Goal: Information Seeking & Learning: Learn about a topic

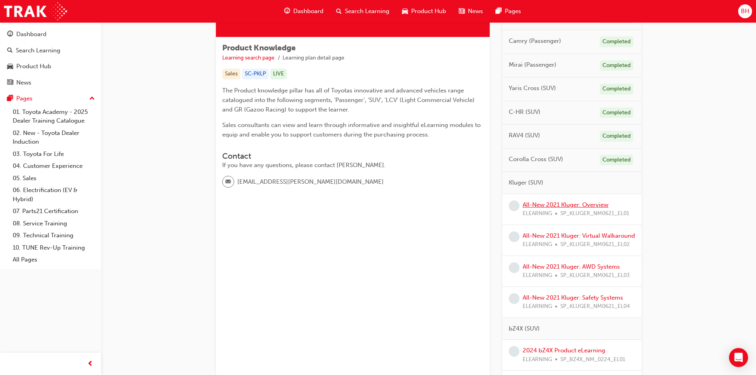
scroll to position [119, 0]
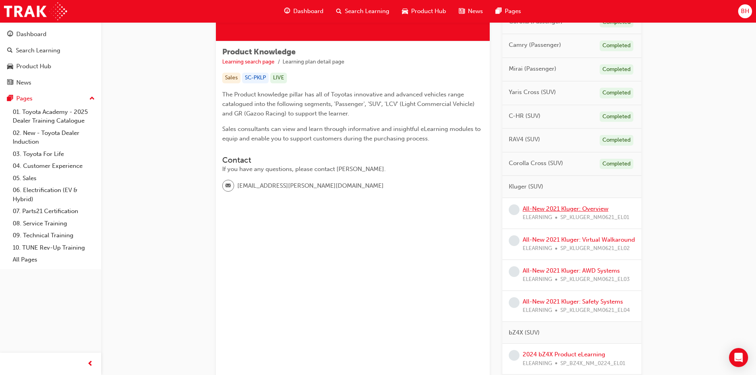
click at [559, 210] on link "All-New 2021 Kluger: Overview" at bounding box center [565, 208] width 86 height 7
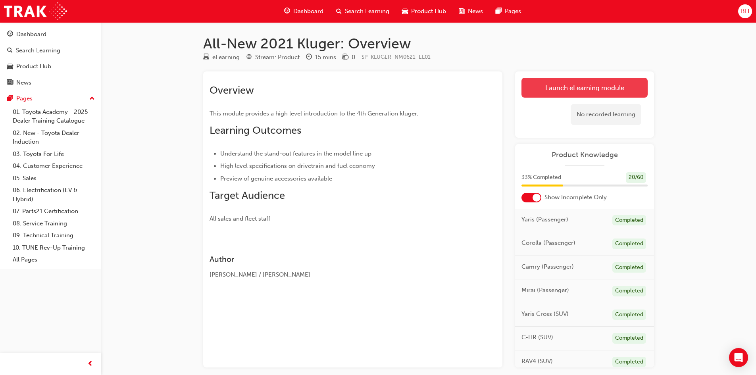
click at [567, 89] on link "Launch eLearning module" at bounding box center [584, 88] width 126 height 20
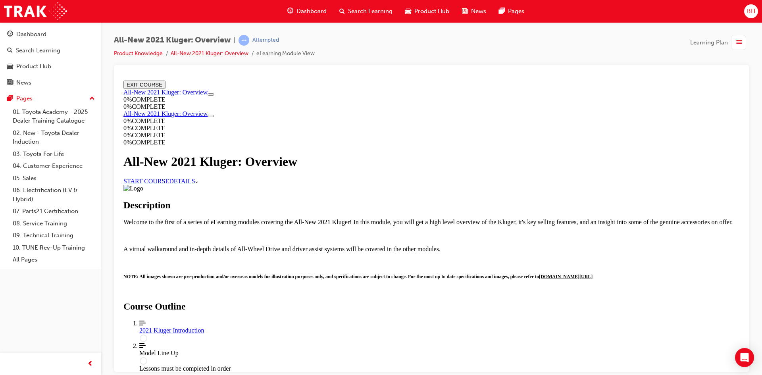
scroll to position [40, 0]
click at [169, 177] on link "START COURSE" at bounding box center [146, 180] width 46 height 7
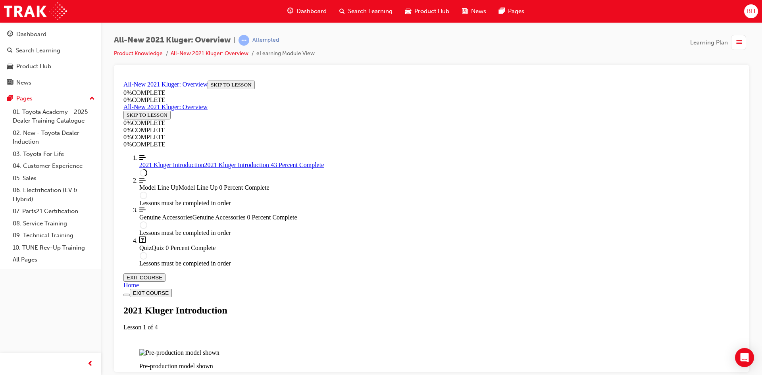
scroll to position [900, 0]
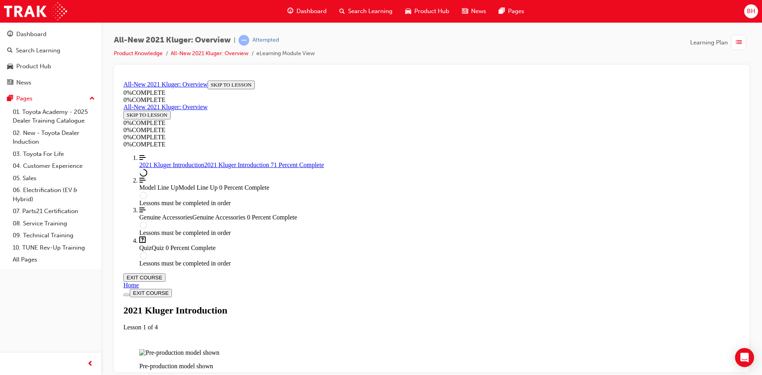
scroll to position [652, 0]
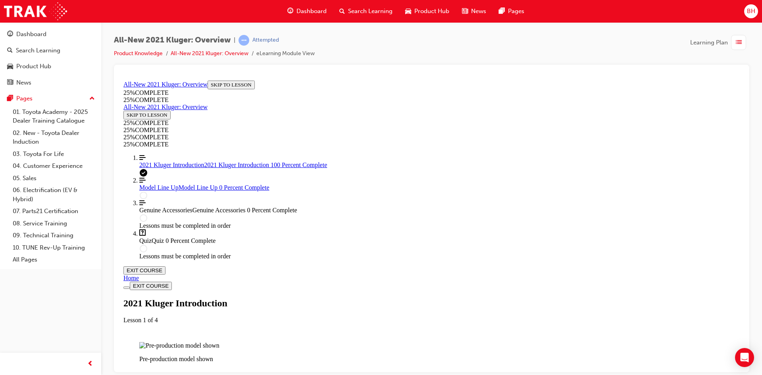
scroll to position [1287, 0]
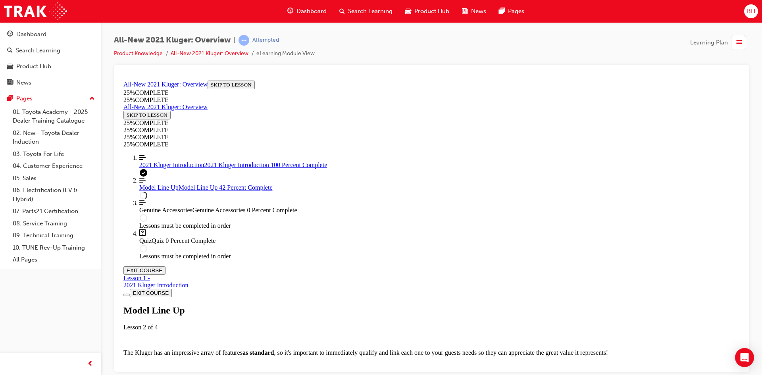
scroll to position [1059, 0]
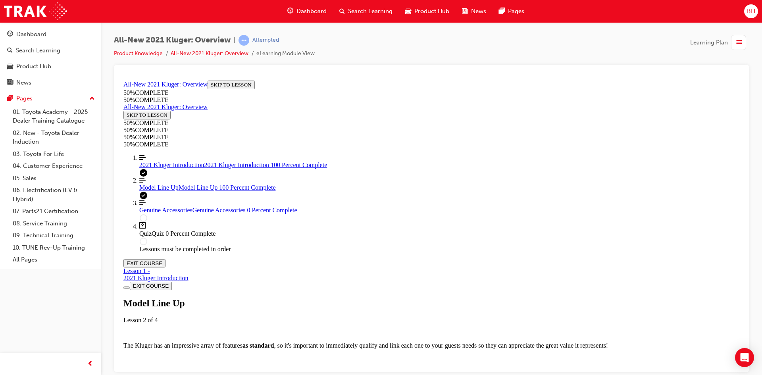
scroll to position [2269, 0]
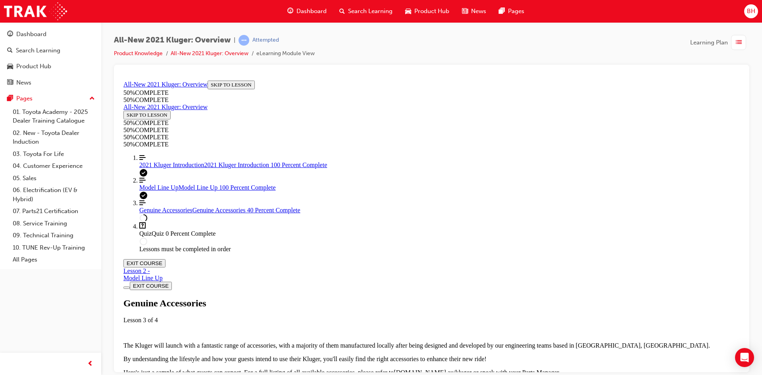
scroll to position [265, 0]
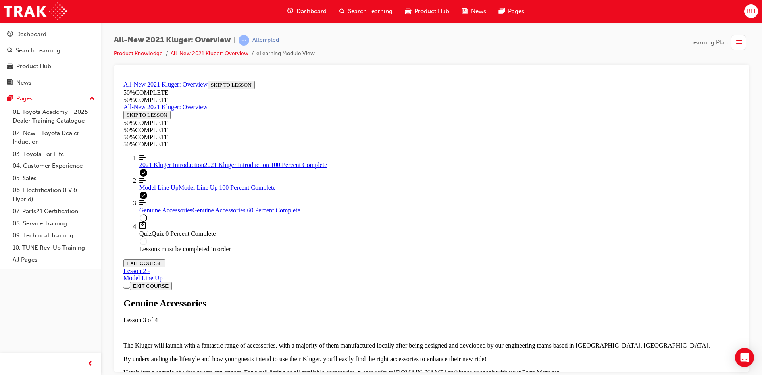
drag, startPoint x: 574, startPoint y: 233, endPoint x: 571, endPoint y: 229, distance: 4.8
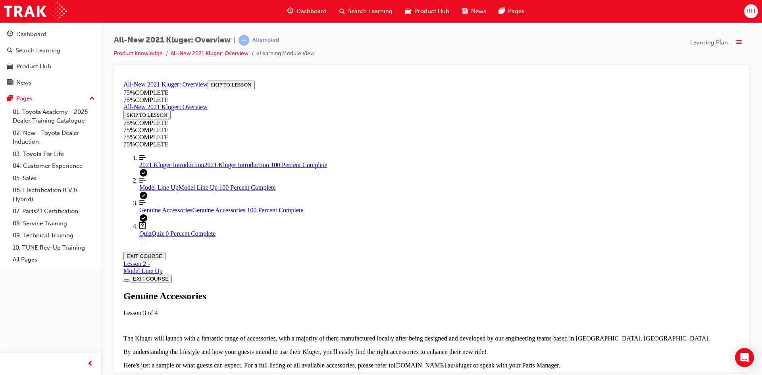
drag, startPoint x: 396, startPoint y: 240, endPoint x: 378, endPoint y: 243, distance: 18.0
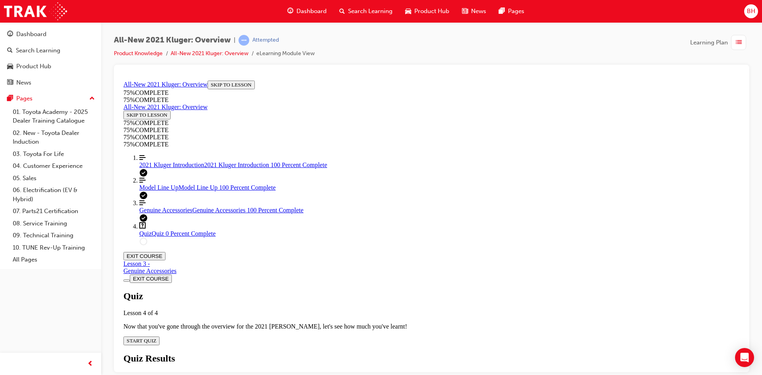
scroll to position [27, 0]
click at [374, 290] on div "Quiz Lesson 4 of 4 Now that you've gone through the overview for the 2021 [PERS…" at bounding box center [431, 317] width 616 height 54
click at [156, 337] on span "START QUIZ" at bounding box center [142, 340] width 30 height 6
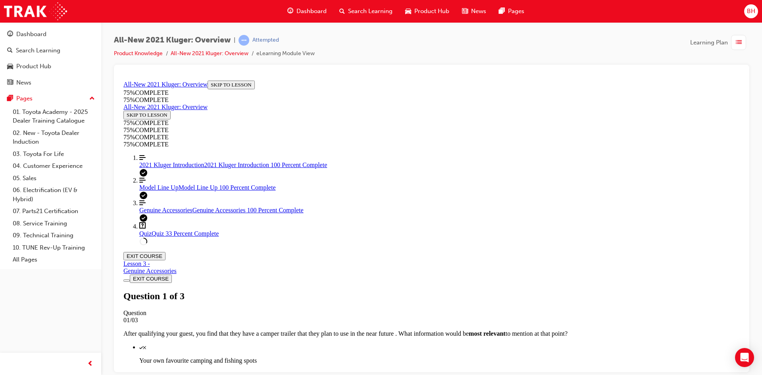
scroll to position [104, 0]
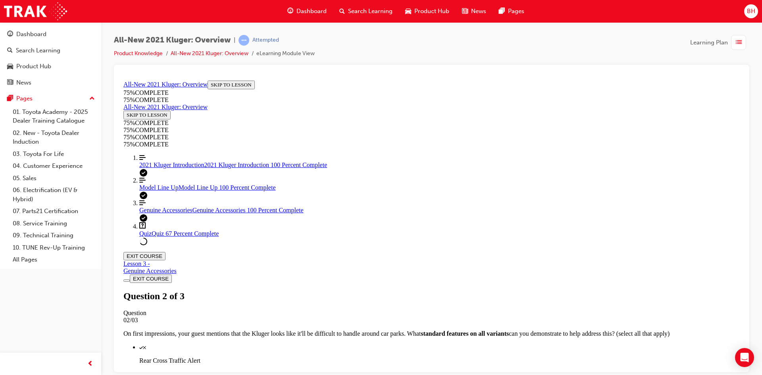
drag, startPoint x: 466, startPoint y: 275, endPoint x: 473, endPoint y: 310, distance: 35.6
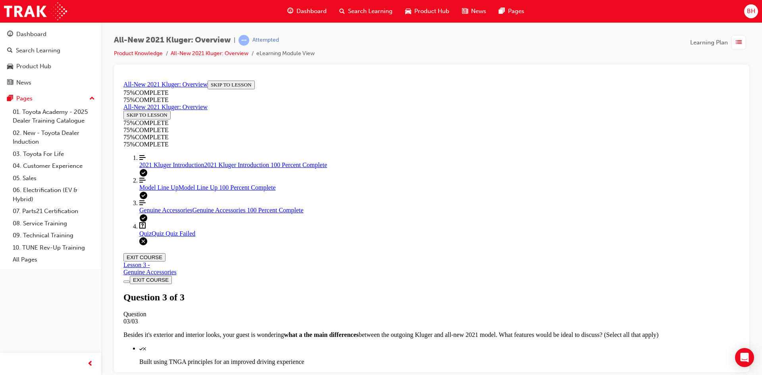
drag, startPoint x: 486, startPoint y: 326, endPoint x: 485, endPoint y: 355, distance: 29.4
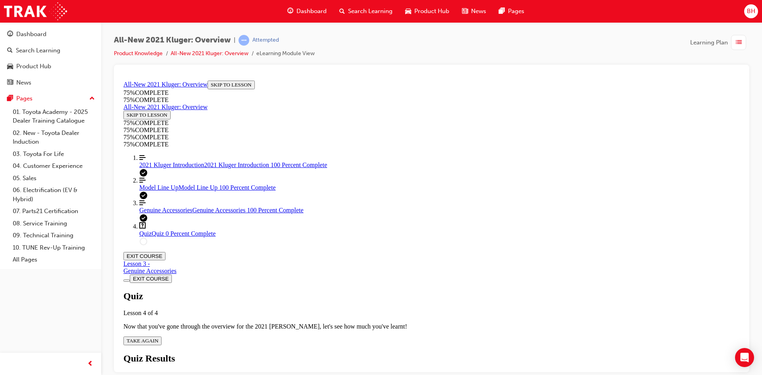
scroll to position [29, 0]
click at [158, 337] on span "TAKE AGAIN" at bounding box center [143, 340] width 32 height 6
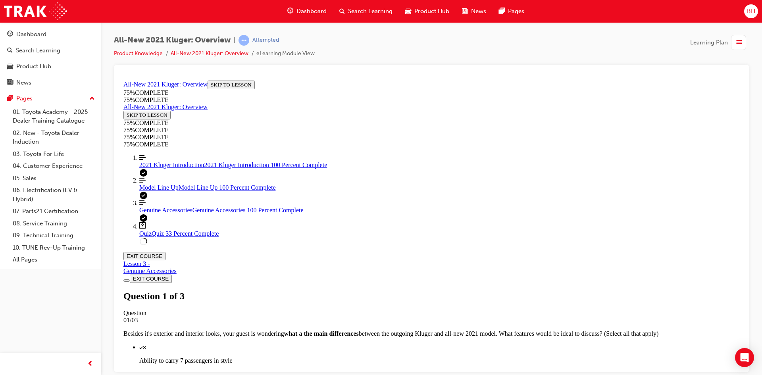
scroll to position [69, 0]
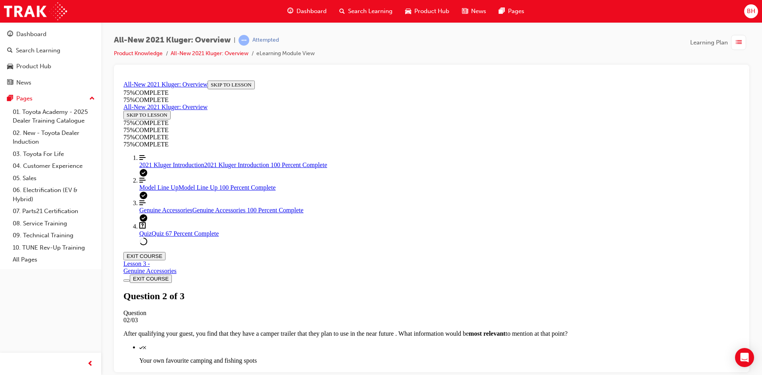
scroll to position [69, 0]
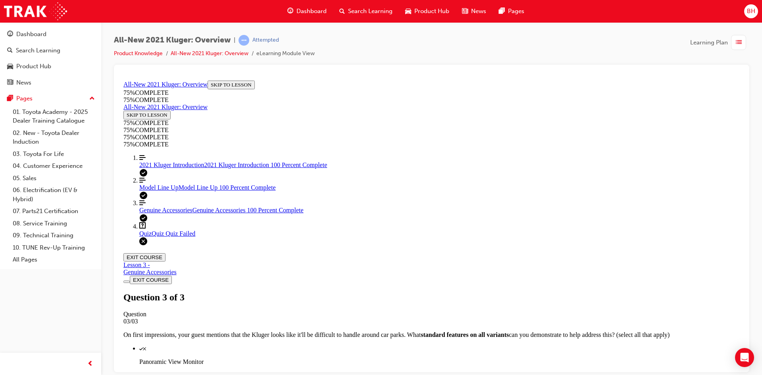
scroll to position [29, 0]
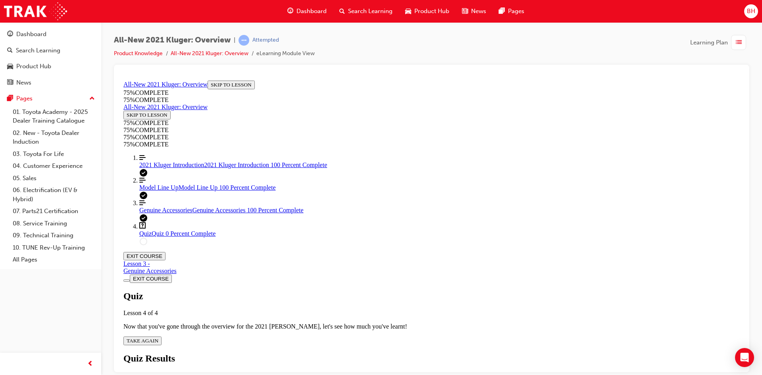
scroll to position [29, 0]
click at [158, 337] on span "TAKE AGAIN" at bounding box center [143, 340] width 32 height 6
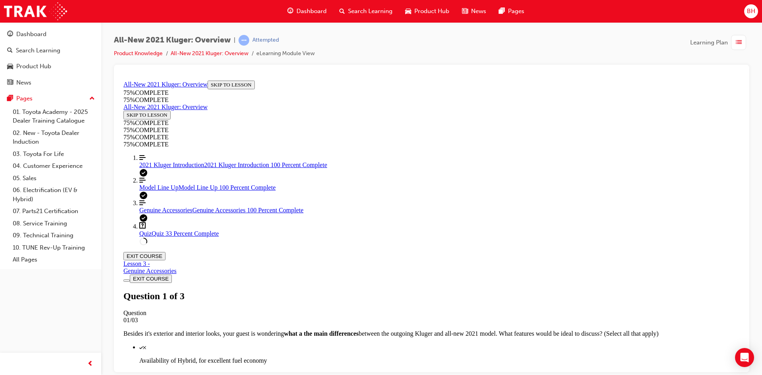
scroll to position [108, 0]
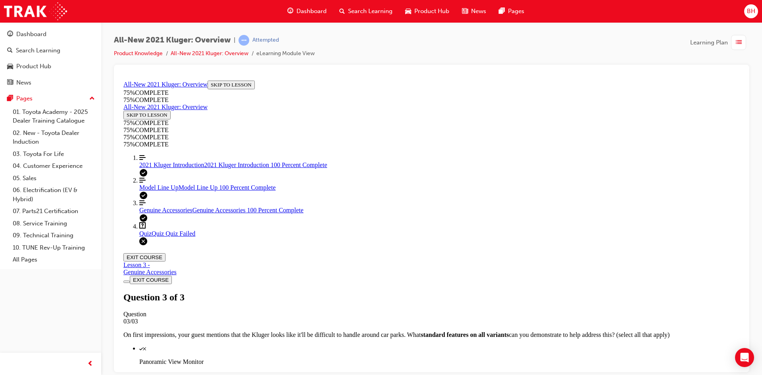
scroll to position [115, 0]
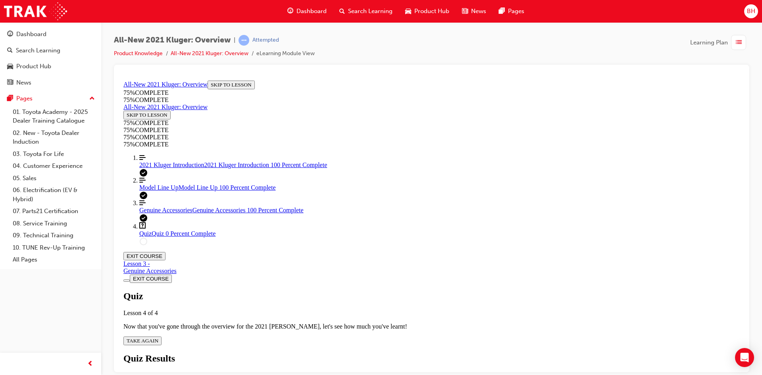
scroll to position [29, 0]
click at [158, 337] on icon "Quiz" at bounding box center [158, 340] width 0 height 6
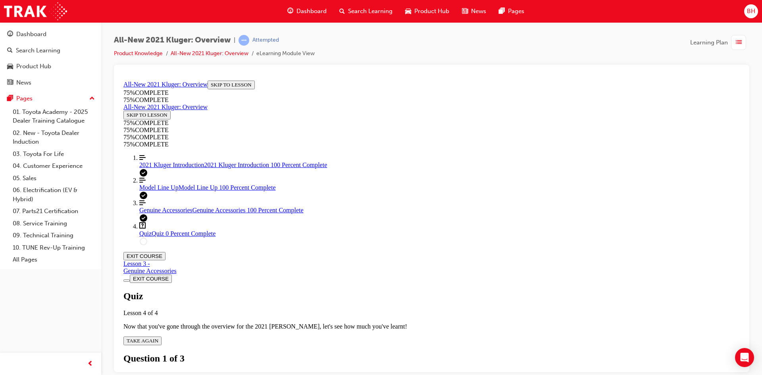
drag, startPoint x: 403, startPoint y: 280, endPoint x: 413, endPoint y: 283, distance: 9.9
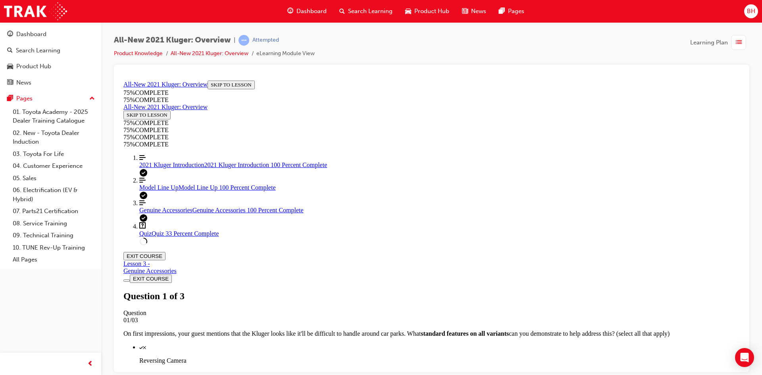
scroll to position [69, 0]
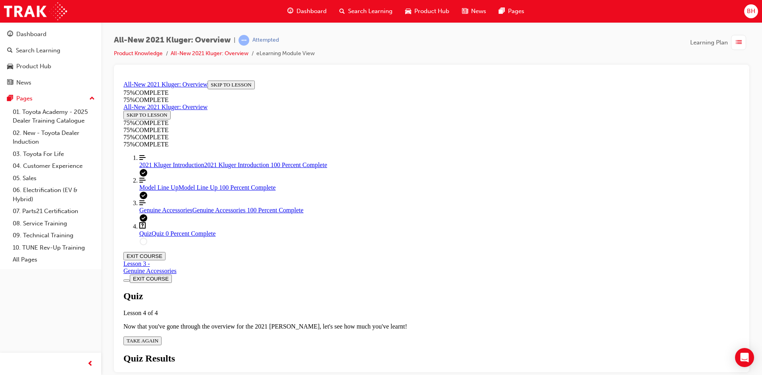
scroll to position [29, 0]
click at [158, 337] on span "TAKE AGAIN" at bounding box center [143, 340] width 32 height 6
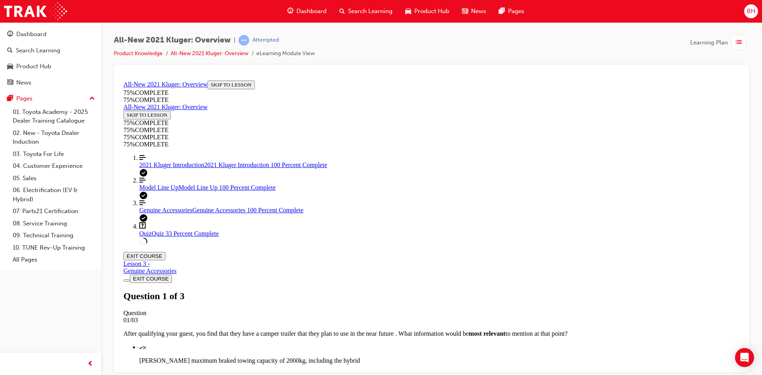
scroll to position [69, 0]
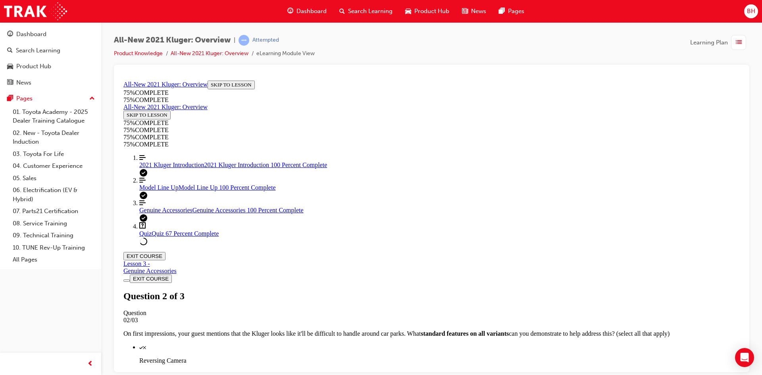
scroll to position [108, 0]
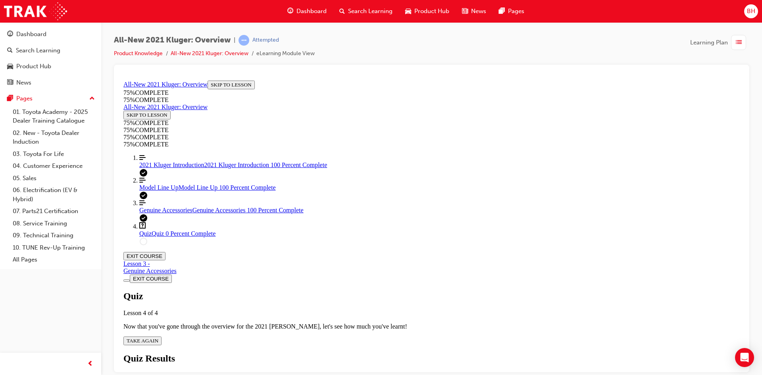
click at [158, 337] on span "TAKE AGAIN" at bounding box center [143, 340] width 32 height 6
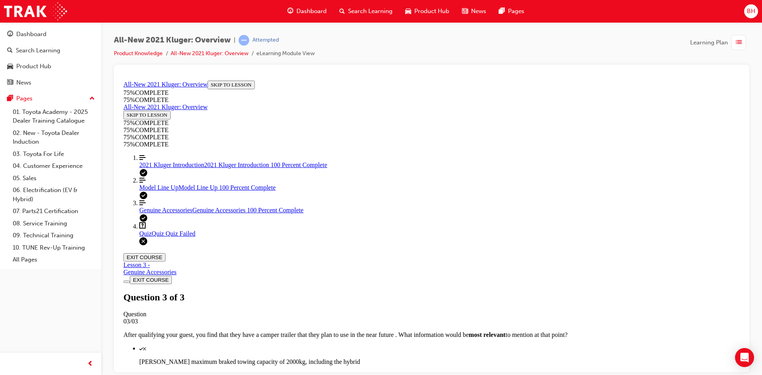
scroll to position [115, 0]
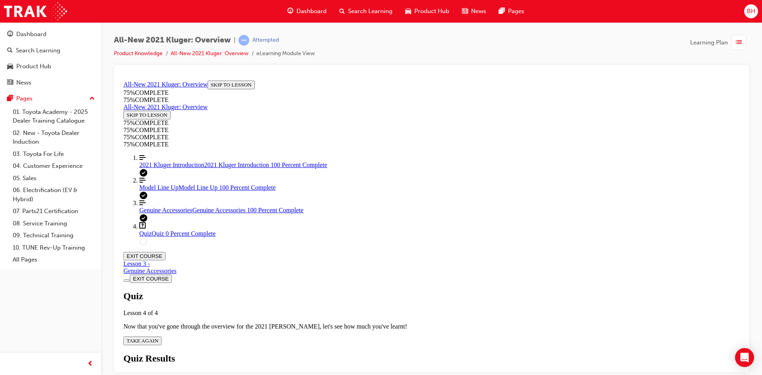
click at [336, 290] on div "Quiz Lesson 4 of 4 Now that you've gone through the overview for the 2021 [PERS…" at bounding box center [431, 317] width 616 height 54
click at [158, 337] on span "TAKE AGAIN" at bounding box center [143, 340] width 32 height 6
drag, startPoint x: 413, startPoint y: 258, endPoint x: 407, endPoint y: 269, distance: 12.3
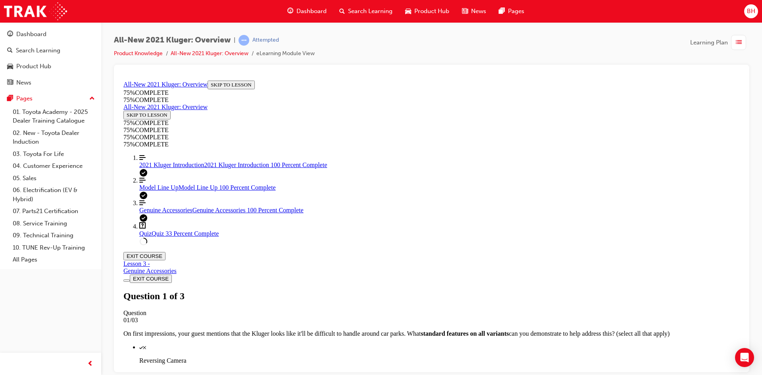
scroll to position [108, 0]
drag, startPoint x: 433, startPoint y: 253, endPoint x: 451, endPoint y: 283, distance: 34.5
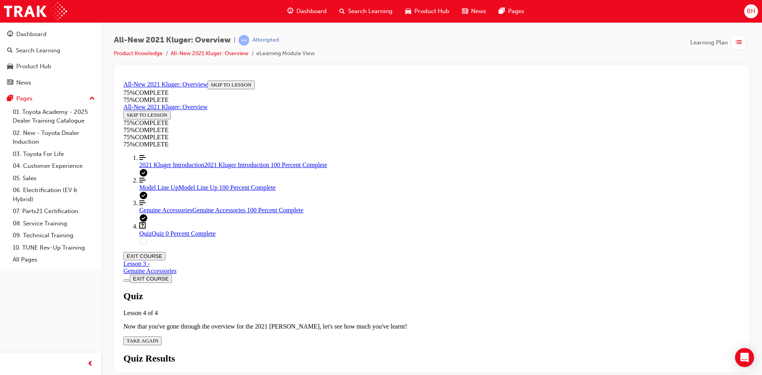
click at [158, 337] on span "TAKE AGAIN" at bounding box center [143, 340] width 32 height 6
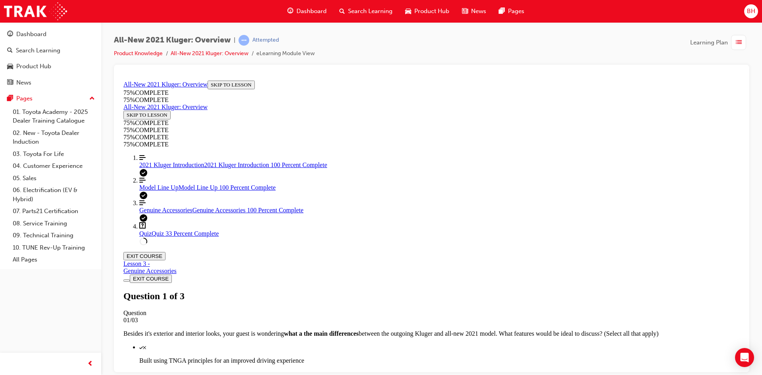
scroll to position [69, 0]
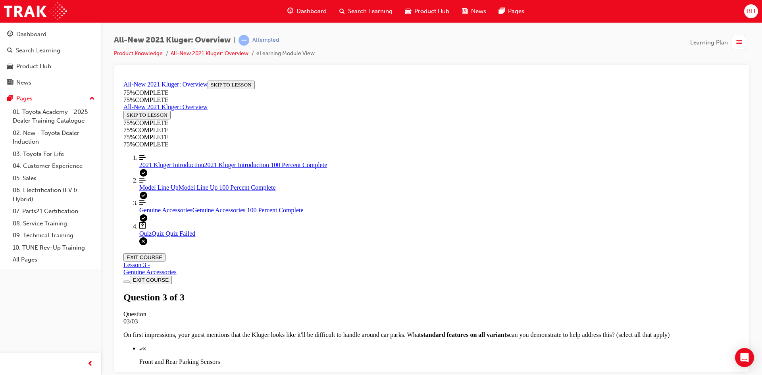
scroll to position [115, 0]
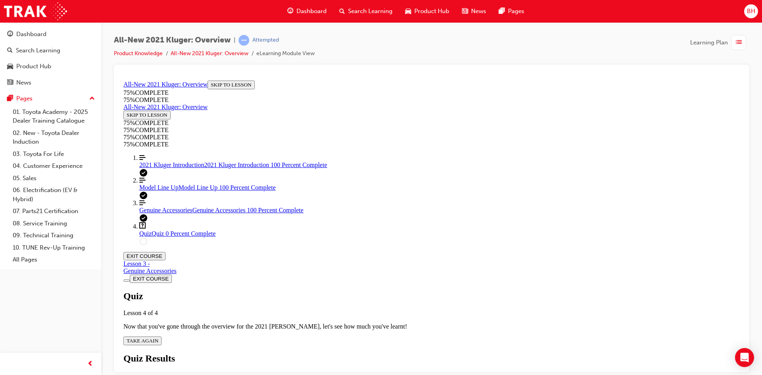
click at [160, 190] on span "Model Line Up" at bounding box center [158, 187] width 39 height 7
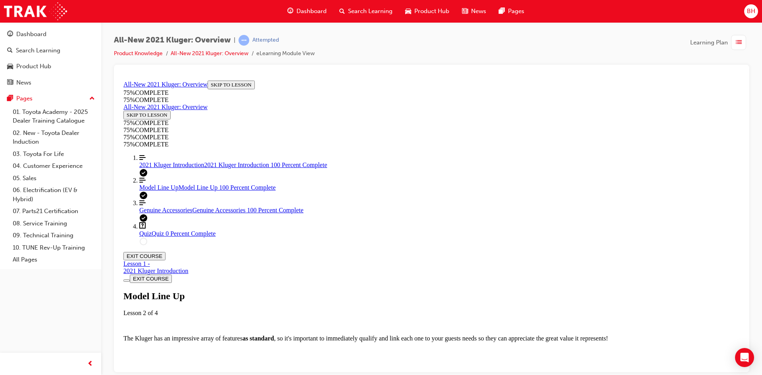
scroll to position [1336, 0]
click at [182, 237] on div "Quiz Quiz 0 Percent Complete" at bounding box center [439, 233] width 600 height 7
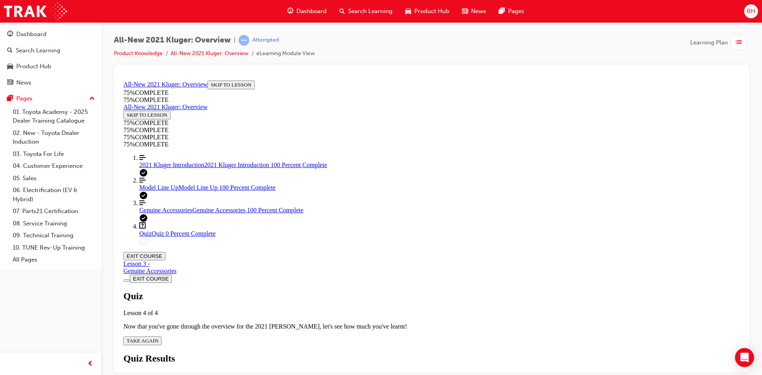
scroll to position [27, 0]
click at [158, 337] on span "TAKE AGAIN" at bounding box center [143, 340] width 32 height 6
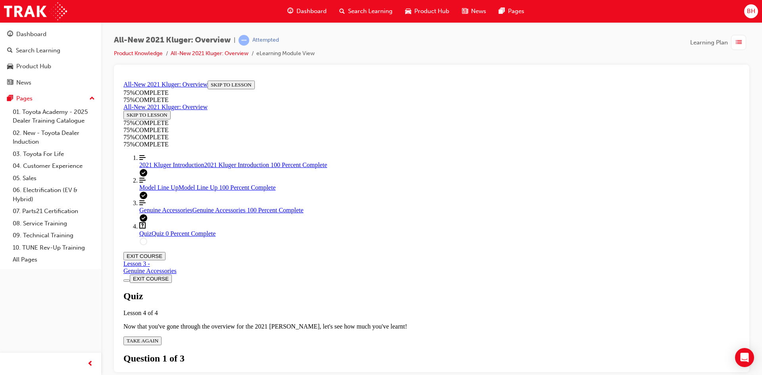
scroll to position [29, 0]
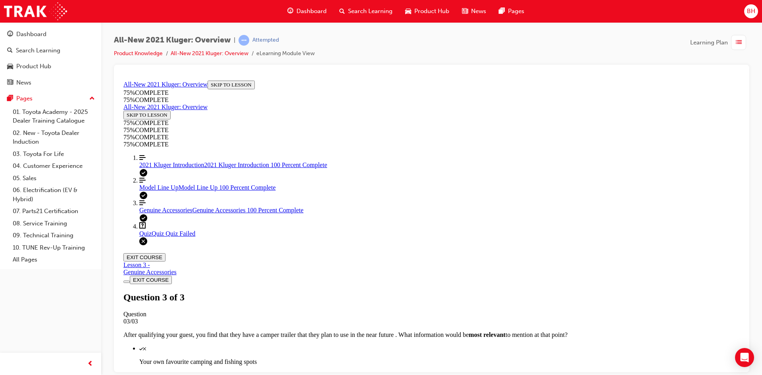
scroll to position [115, 0]
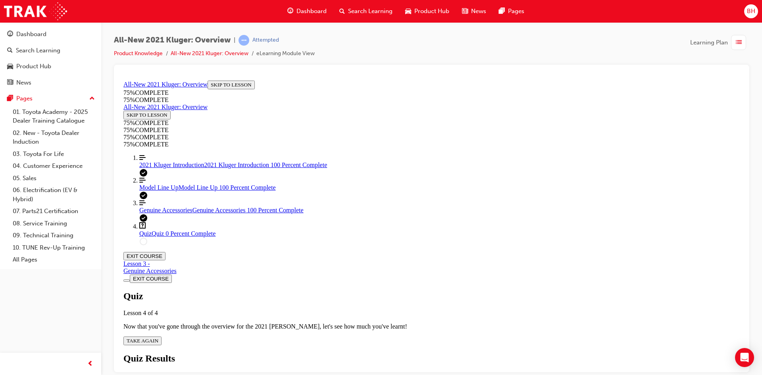
click at [158, 337] on span "TAKE AGAIN" at bounding box center [143, 340] width 32 height 6
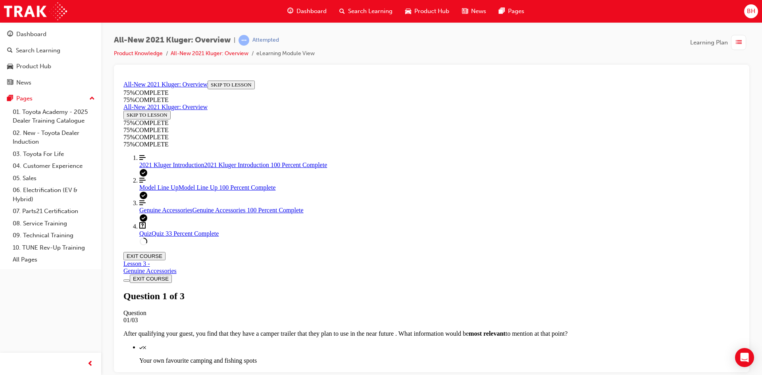
scroll to position [29, 0]
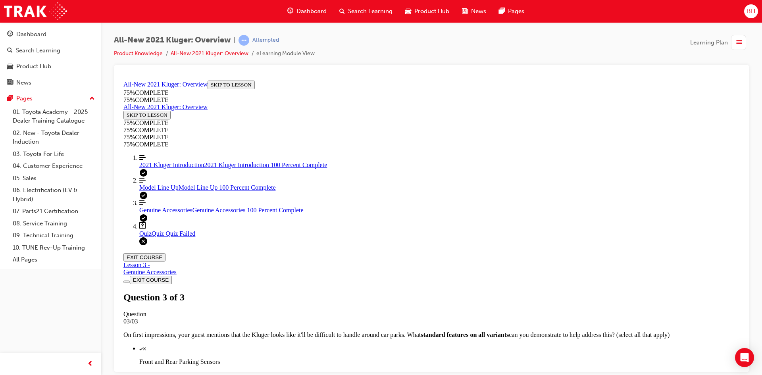
scroll to position [115, 0]
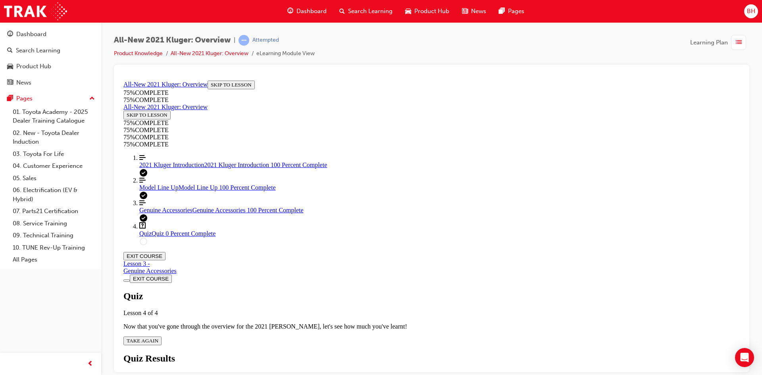
click at [375, 290] on div "Quiz Lesson 4 of 4 Now that you've gone through the overview for the 2021 [PERS…" at bounding box center [431, 317] width 616 height 54
click at [158, 337] on span "TAKE AGAIN" at bounding box center [143, 340] width 32 height 6
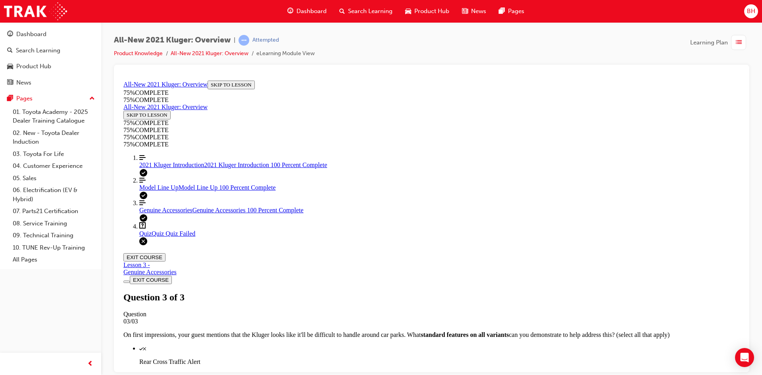
scroll to position [115, 0]
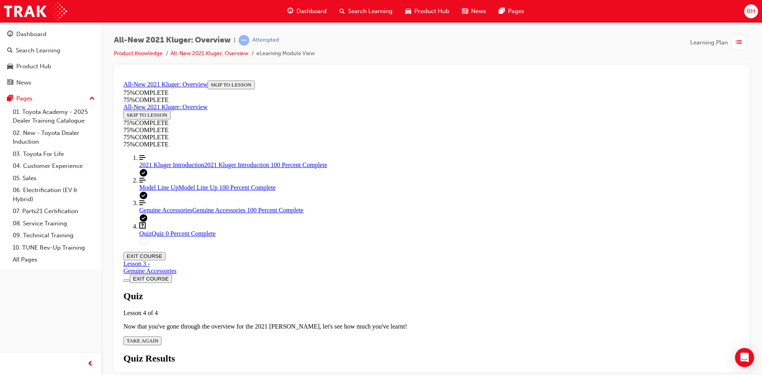
click at [158, 337] on span "TAKE AGAIN" at bounding box center [143, 340] width 32 height 6
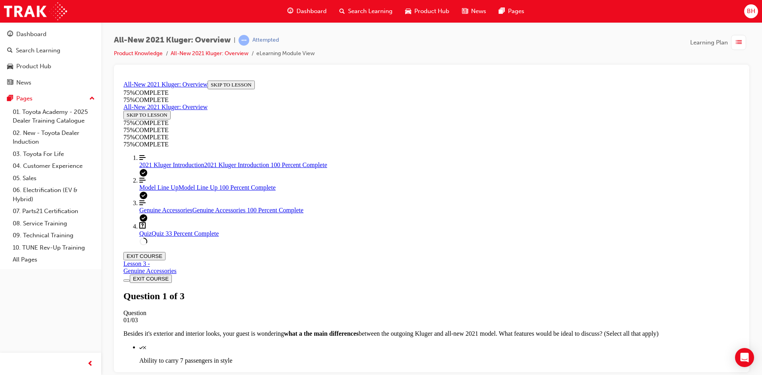
scroll to position [104, 0]
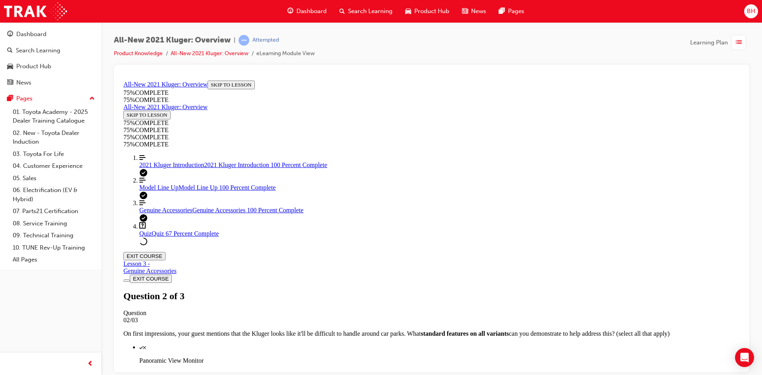
scroll to position [108, 0]
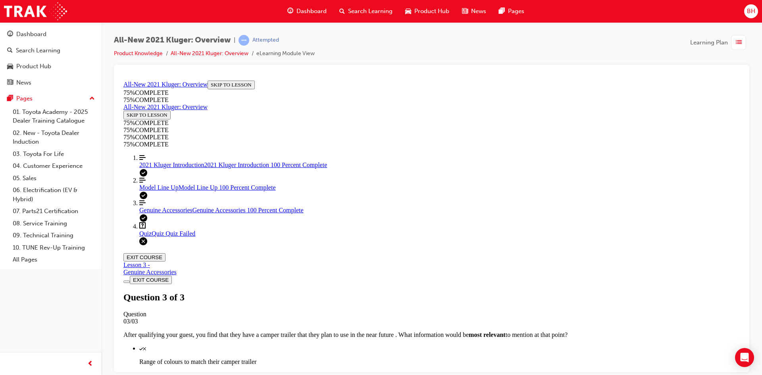
scroll to position [115, 0]
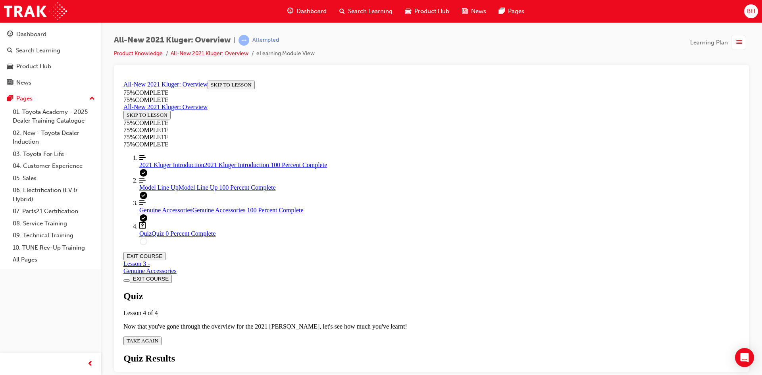
scroll to position [29, 0]
click at [158, 337] on span "TAKE AGAIN" at bounding box center [143, 340] width 32 height 6
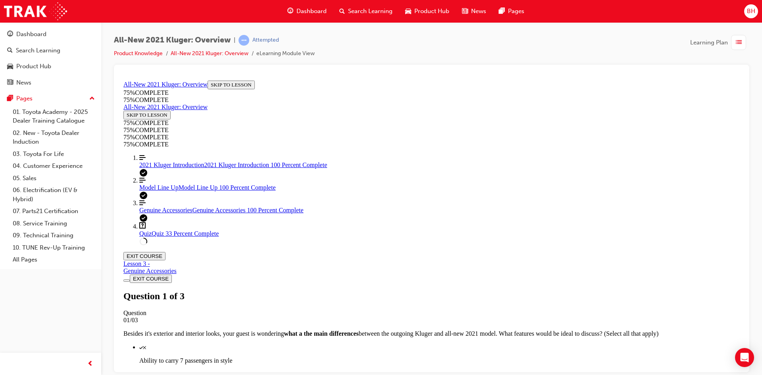
scroll to position [69, 0]
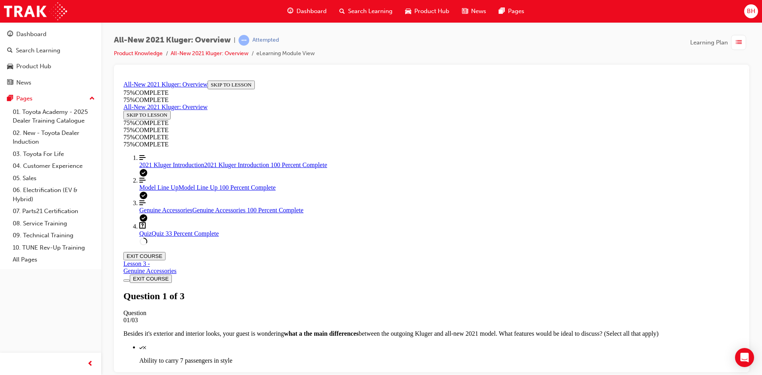
scroll to position [29, 0]
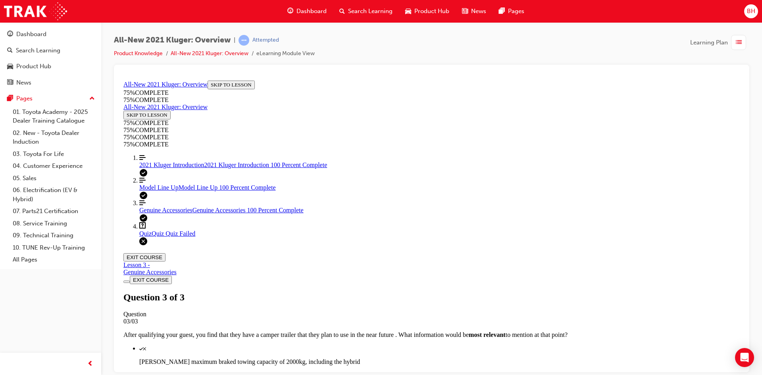
scroll to position [115, 0]
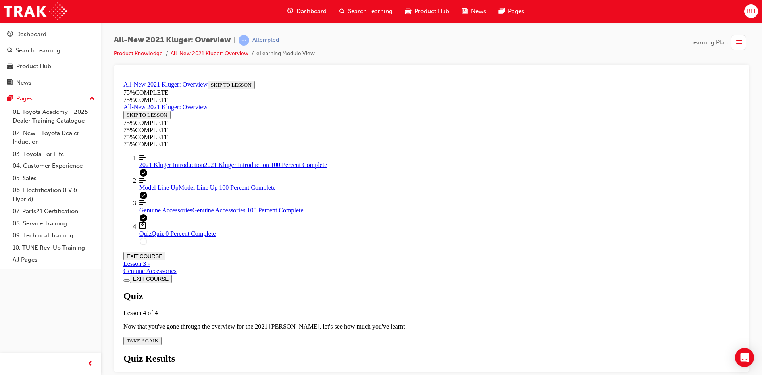
scroll to position [29, 0]
click at [158, 337] on span "TAKE AGAIN" at bounding box center [143, 340] width 32 height 6
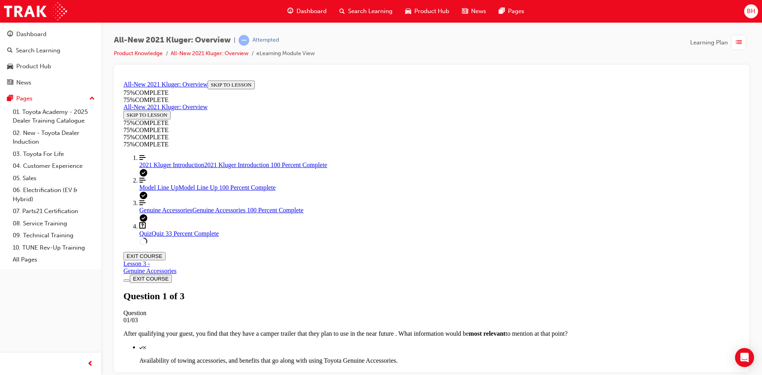
scroll to position [69, 0]
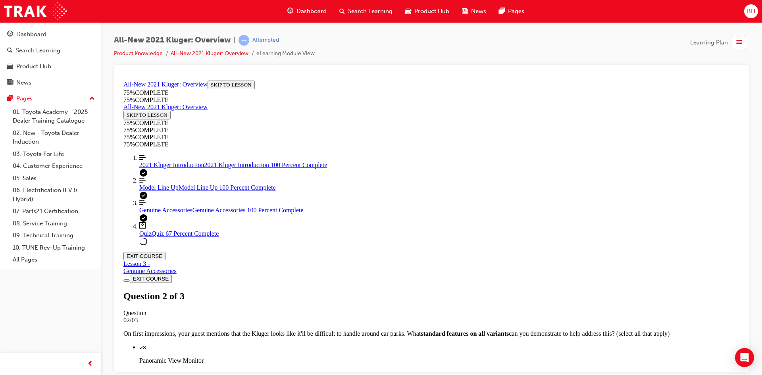
scroll to position [143, 0]
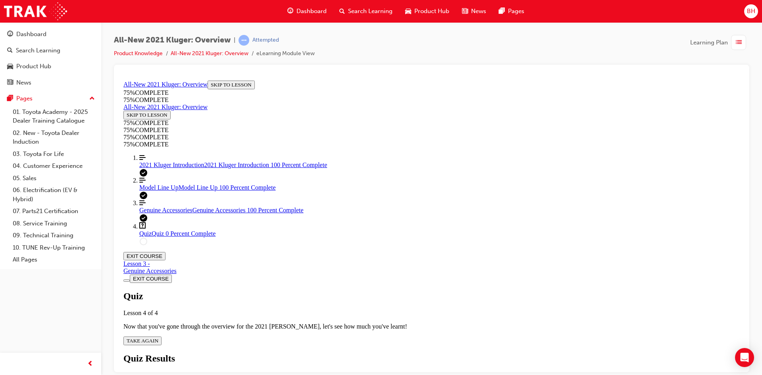
click at [158, 337] on span "TAKE AGAIN" at bounding box center [143, 340] width 32 height 6
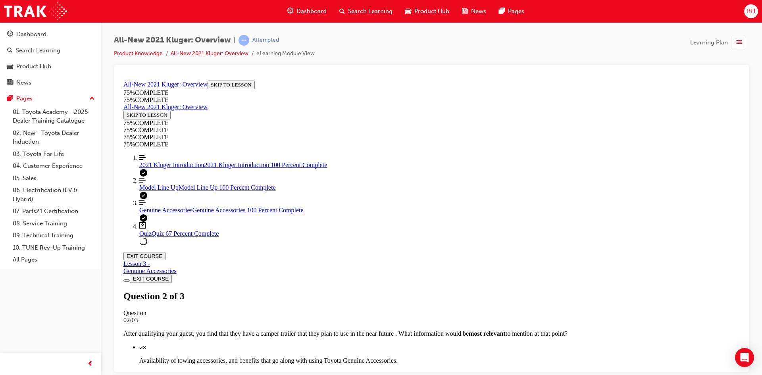
scroll to position [69, 0]
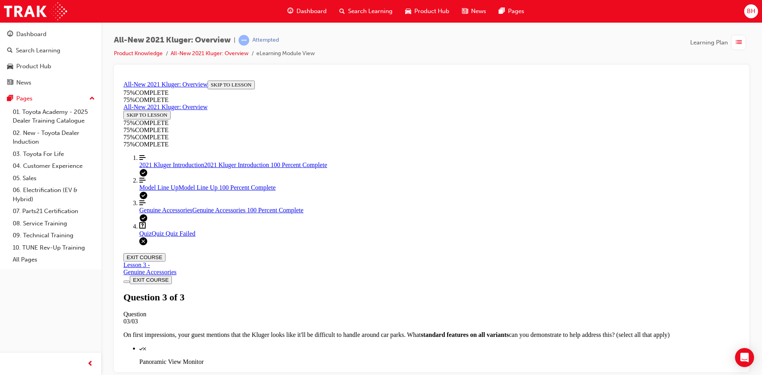
scroll to position [115, 0]
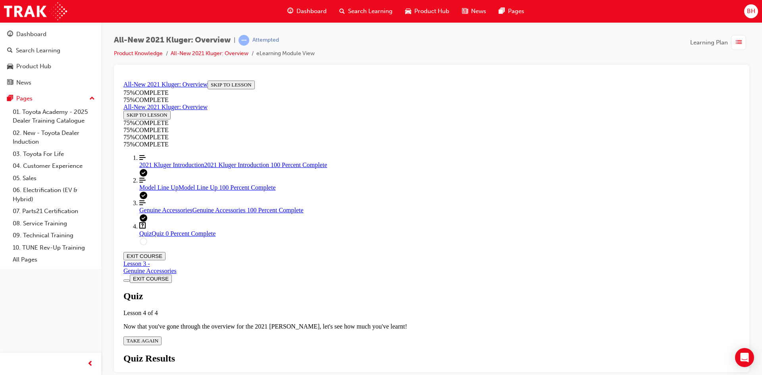
click at [161, 336] on button "TAKE AGAIN" at bounding box center [142, 340] width 38 height 9
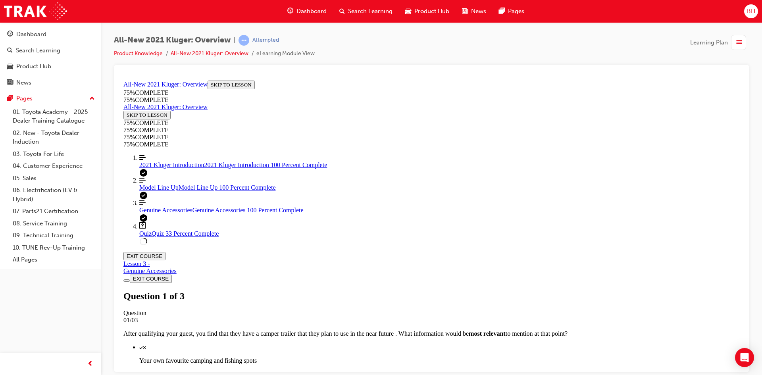
scroll to position [104, 0]
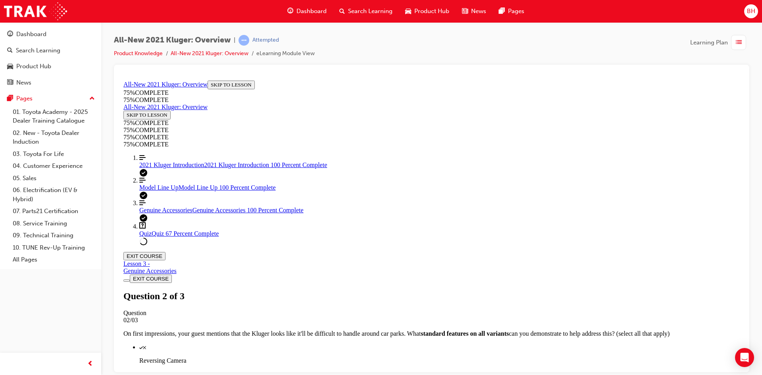
scroll to position [108, 0]
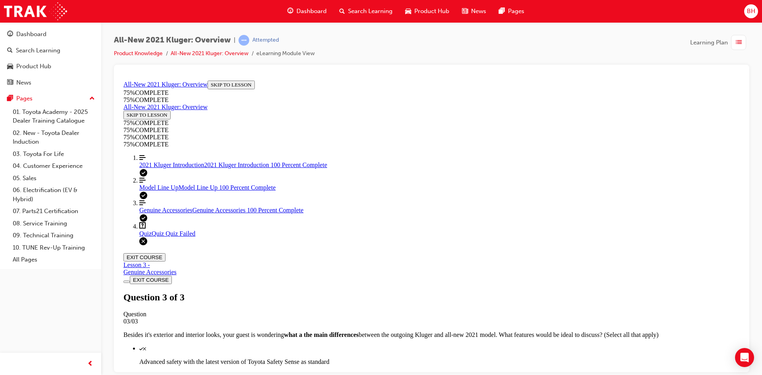
scroll to position [115, 0]
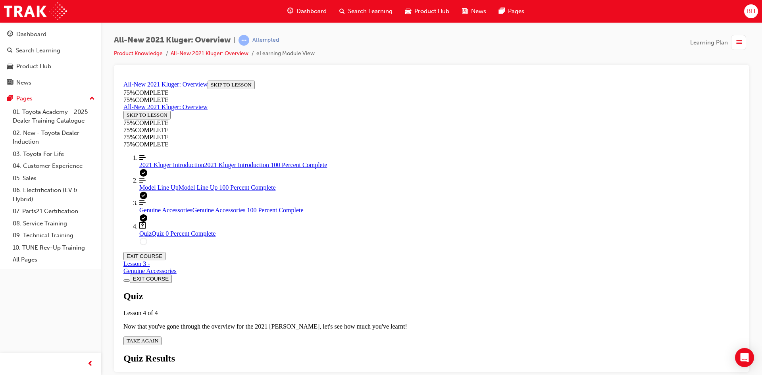
scroll to position [29, 0]
click at [158, 337] on span "TAKE AGAIN" at bounding box center [143, 340] width 32 height 6
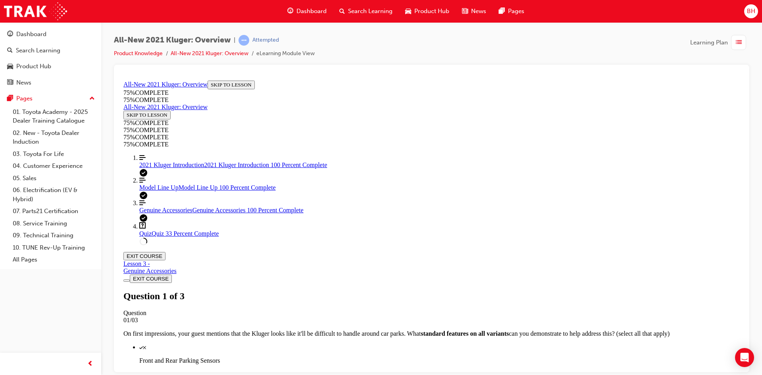
scroll to position [108, 0]
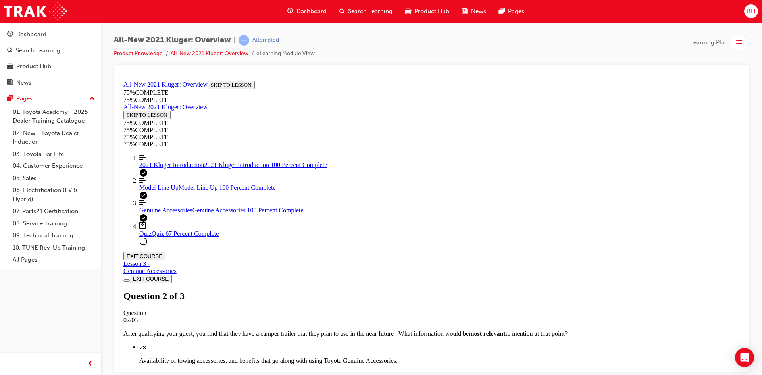
scroll to position [104, 0]
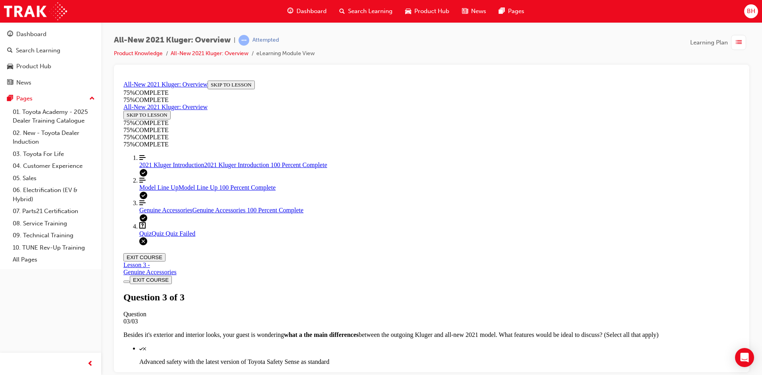
scroll to position [115, 0]
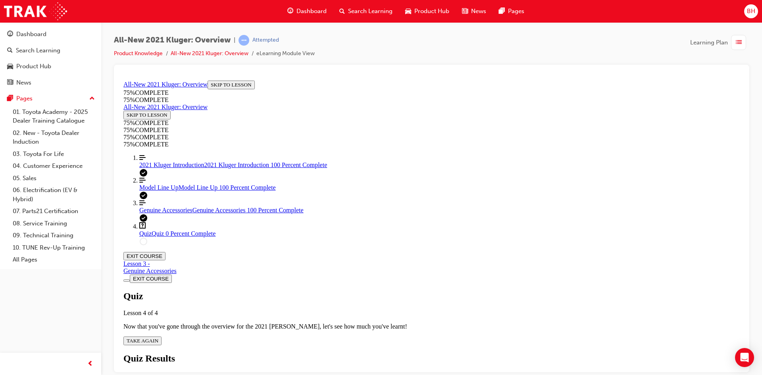
click at [158, 337] on span "TAKE AGAIN" at bounding box center [143, 340] width 32 height 6
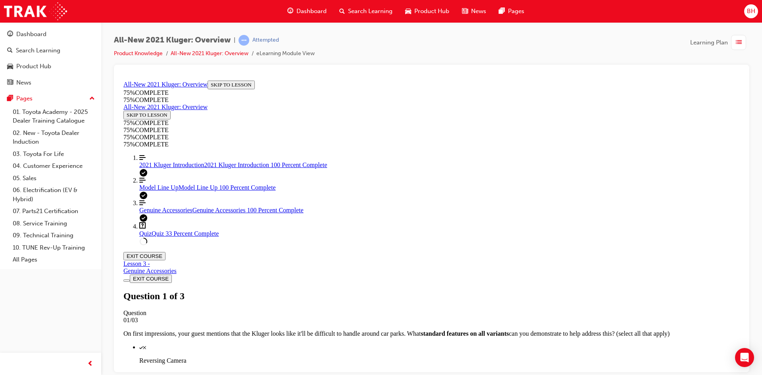
scroll to position [108, 0]
drag, startPoint x: 397, startPoint y: 252, endPoint x: 397, endPoint y: 239, distance: 13.1
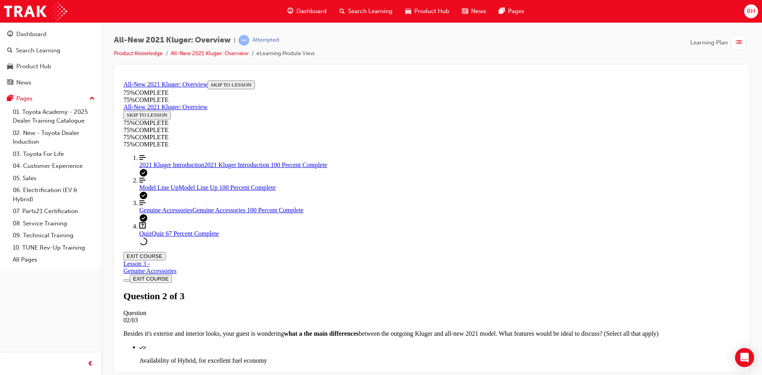
scroll to position [119, 0]
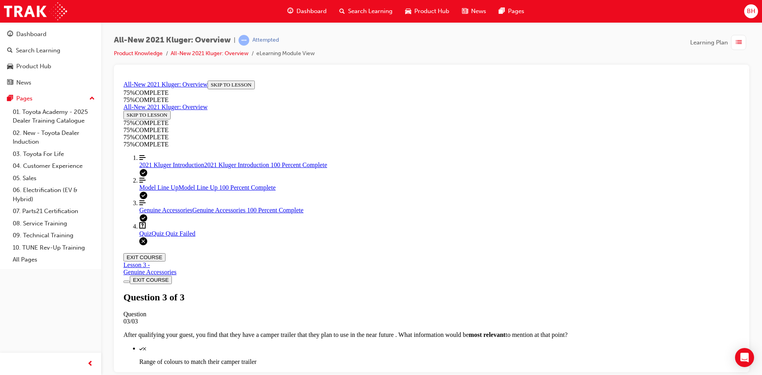
scroll to position [115, 0]
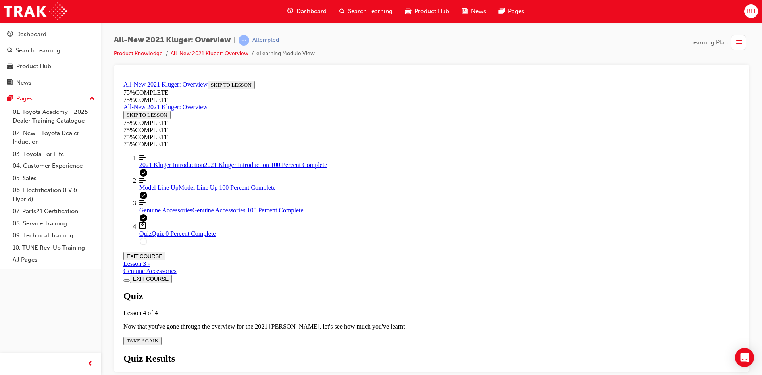
click at [158, 337] on span "TAKE AGAIN" at bounding box center [143, 340] width 32 height 6
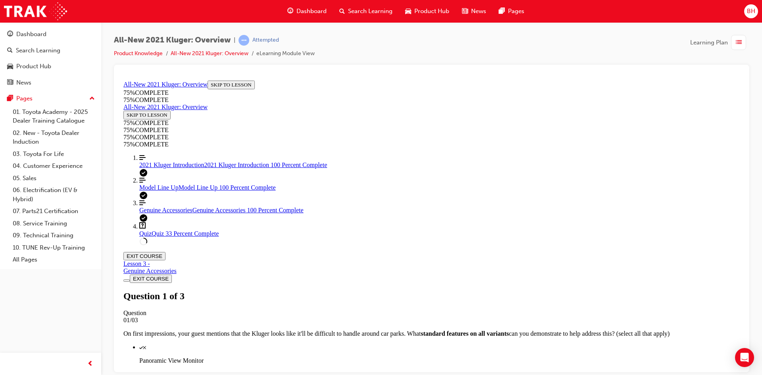
scroll to position [143, 0]
drag, startPoint x: 397, startPoint y: 277, endPoint x: 409, endPoint y: 285, distance: 14.3
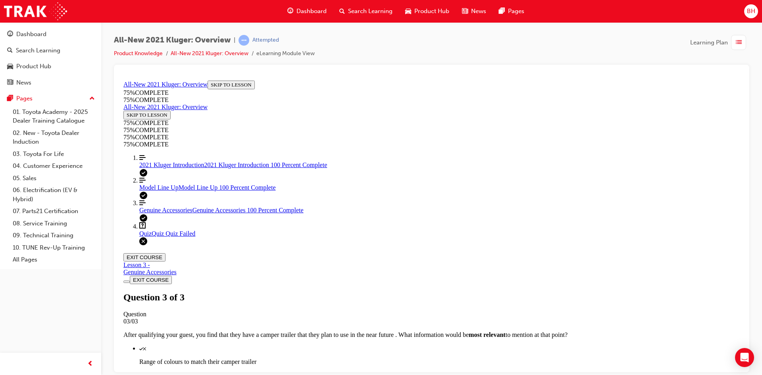
scroll to position [115, 0]
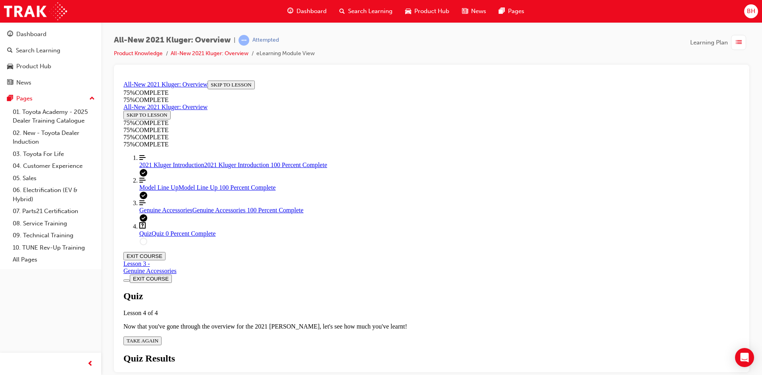
click at [383, 290] on div "Quiz Lesson 4 of 4 Now that you've gone through the overview for the 2021 [PERS…" at bounding box center [431, 317] width 616 height 54
click at [158, 337] on span "TAKE AGAIN" at bounding box center [143, 340] width 32 height 6
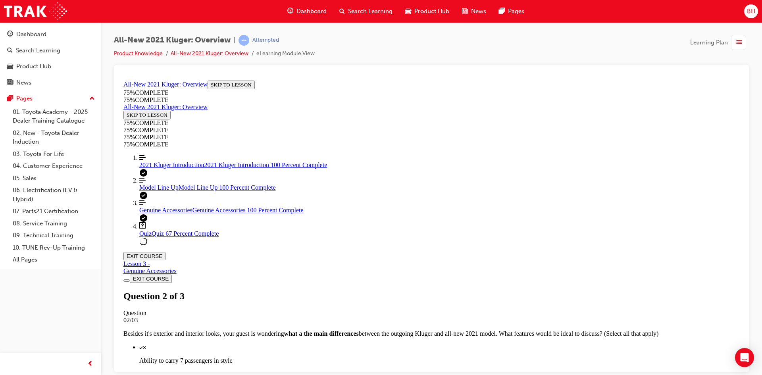
scroll to position [29, 0]
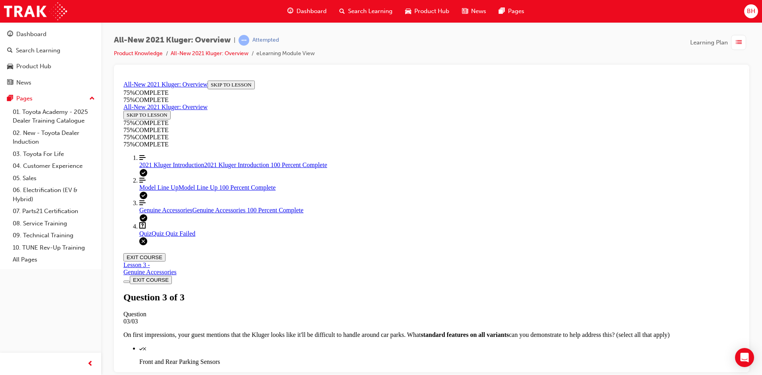
scroll to position [115, 0]
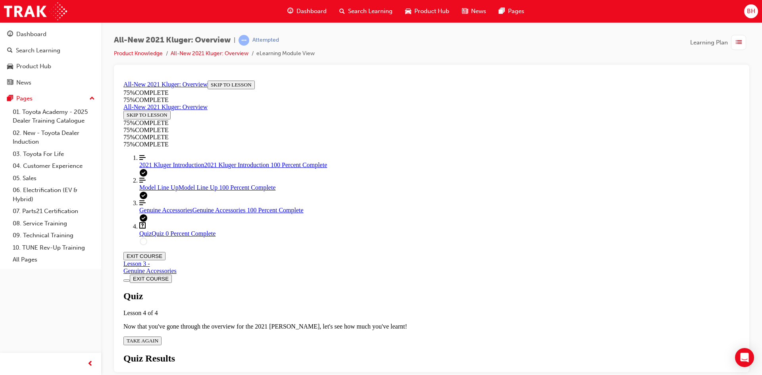
scroll to position [29, 0]
click at [158, 337] on span "TAKE AGAIN" at bounding box center [143, 340] width 32 height 6
click at [193, 168] on span "2021 Kluger Introduction" at bounding box center [171, 164] width 65 height 7
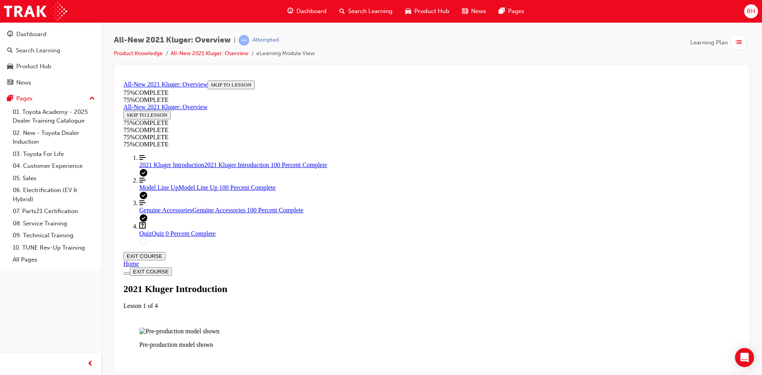
scroll to position [583, 0]
click at [179, 237] on div "Quiz Quiz 0 Percent Complete" at bounding box center [439, 233] width 600 height 7
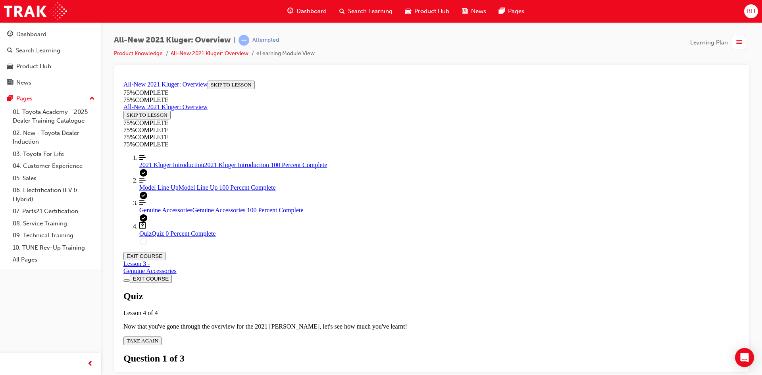
scroll to position [67, 0]
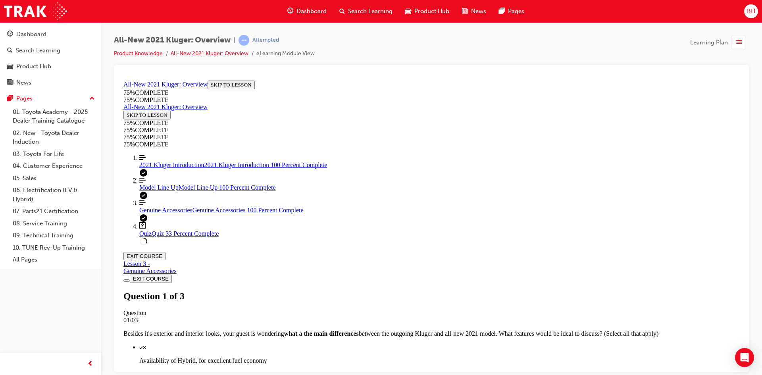
scroll to position [29, 0]
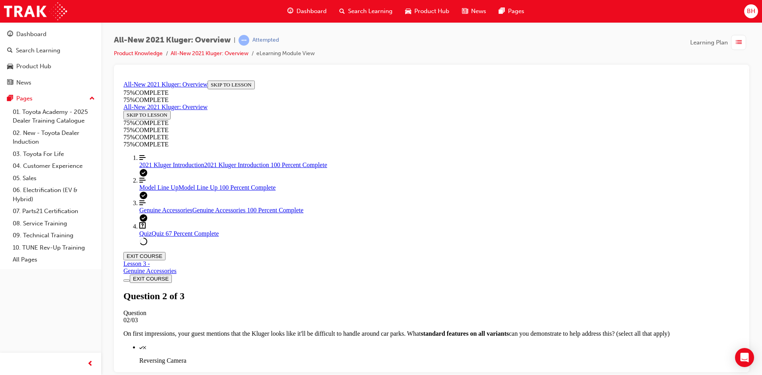
drag, startPoint x: 407, startPoint y: 282, endPoint x: 409, endPoint y: 287, distance: 4.8
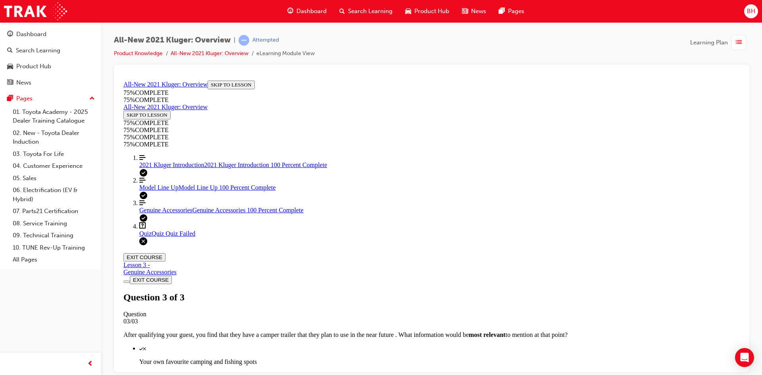
scroll to position [115, 0]
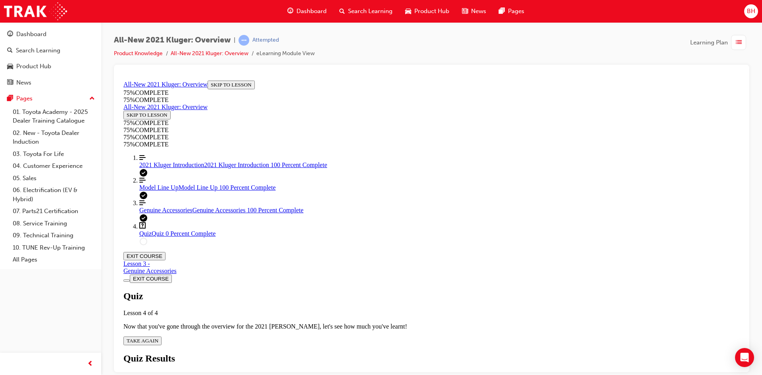
click at [161, 336] on button "TAKE AGAIN" at bounding box center [142, 340] width 38 height 9
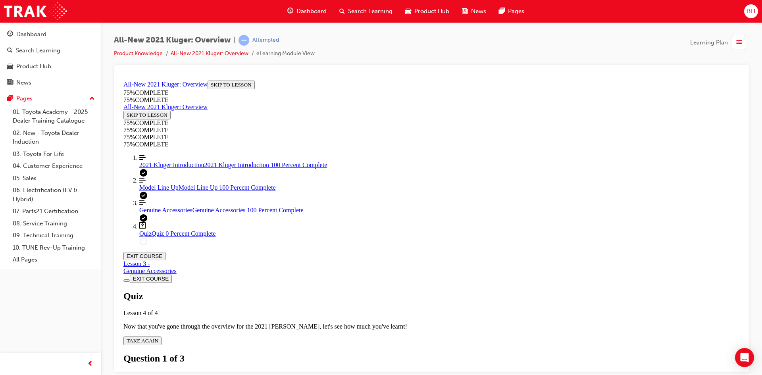
scroll to position [29, 0]
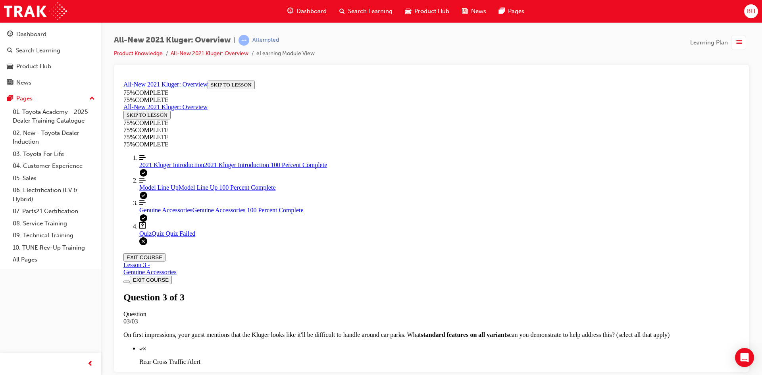
scroll to position [115, 0]
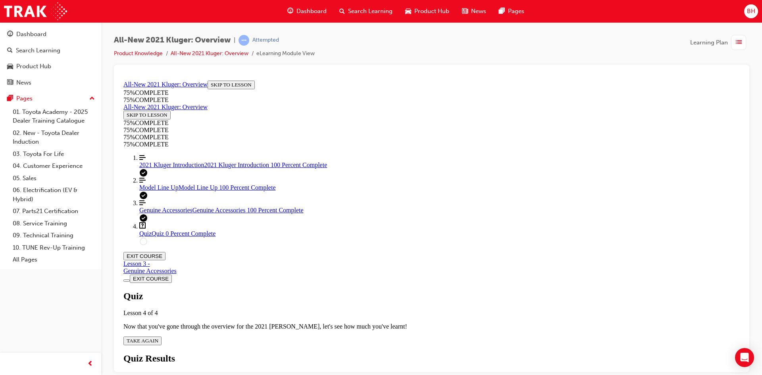
scroll to position [29, 0]
drag, startPoint x: 158, startPoint y: 182, endPoint x: 169, endPoint y: 182, distance: 11.5
click at [158, 168] on link "Align left Three vertical lines aligned to the left 2021 Kluger Introduction 20…" at bounding box center [439, 161] width 600 height 14
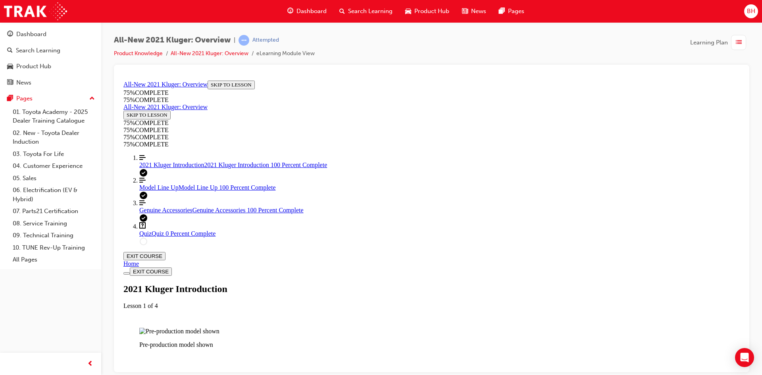
scroll to position [940, 0]
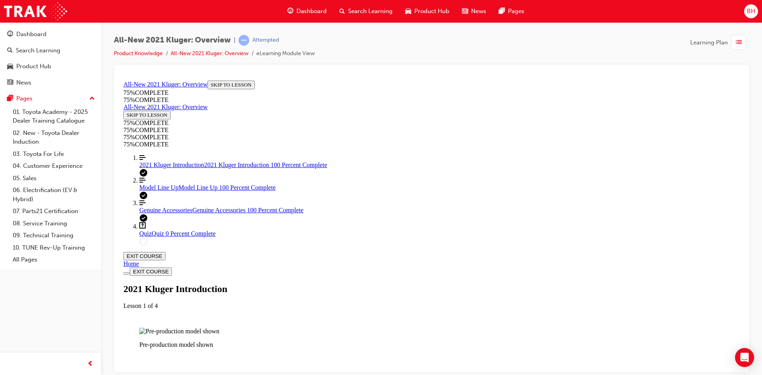
scroll to position [1305, 0]
click at [181, 237] on link "Question box Question mark inside of a square Quiz Quiz 0 Percent Complete" at bounding box center [439, 229] width 600 height 15
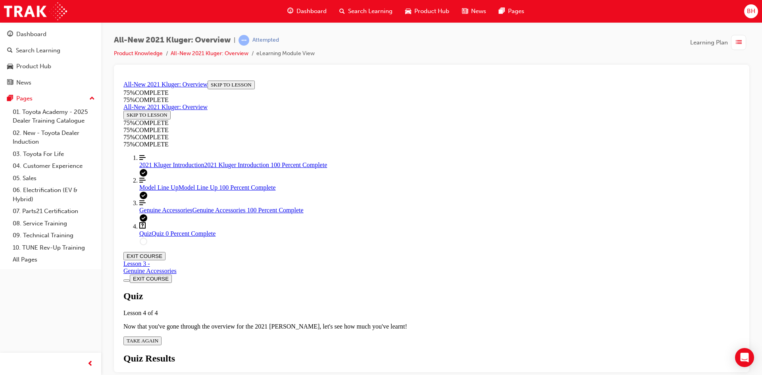
scroll to position [27, 0]
click at [161, 336] on button "TAKE AGAIN" at bounding box center [142, 340] width 38 height 9
drag, startPoint x: 416, startPoint y: 280, endPoint x: 419, endPoint y: 284, distance: 4.2
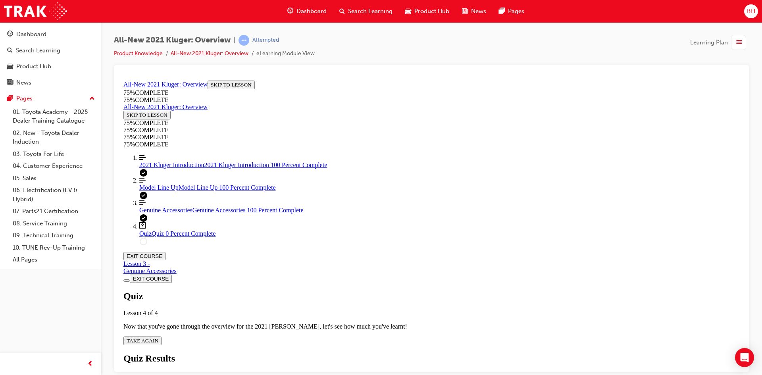
click at [161, 336] on button "TAKE AGAIN" at bounding box center [142, 340] width 38 height 9
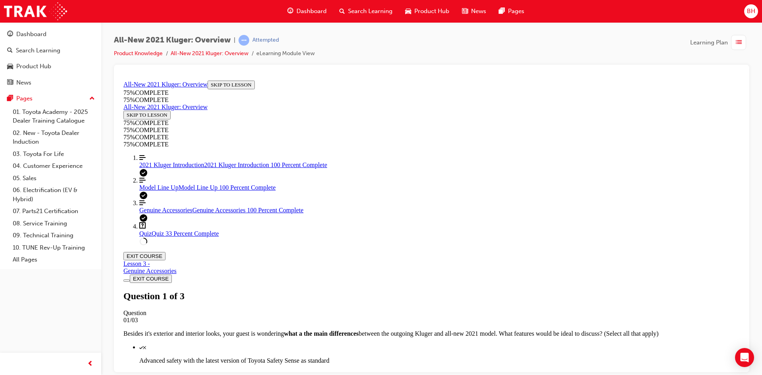
scroll to position [69, 0]
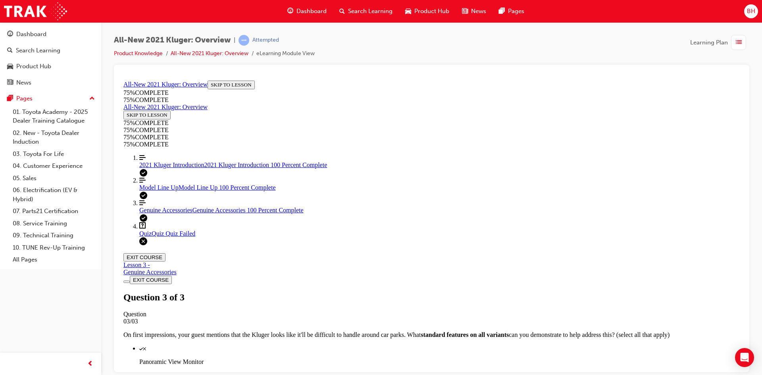
scroll to position [115, 0]
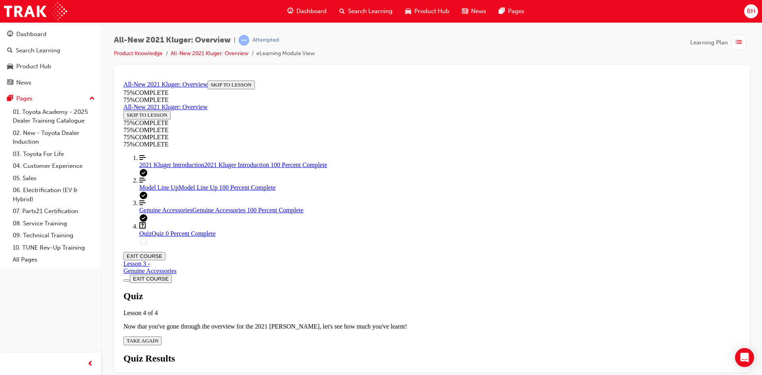
click at [158, 337] on span "TAKE AGAIN" at bounding box center [143, 340] width 32 height 6
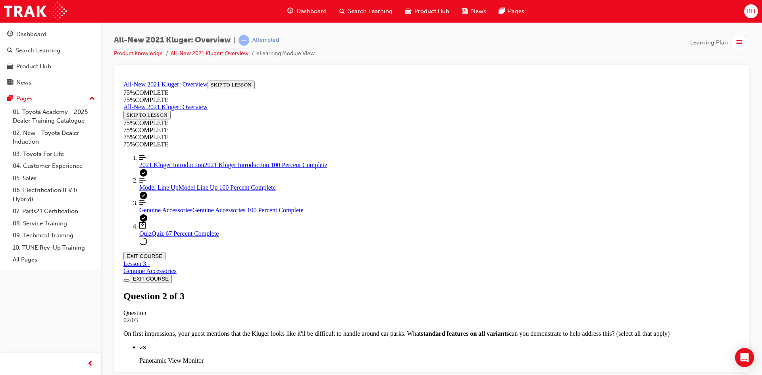
scroll to position [108, 0]
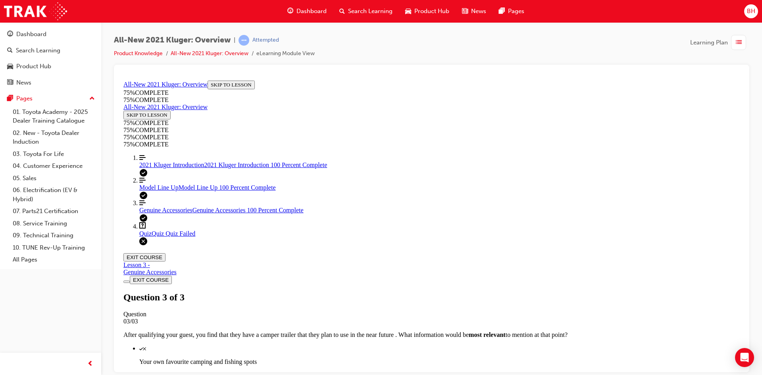
scroll to position [115, 0]
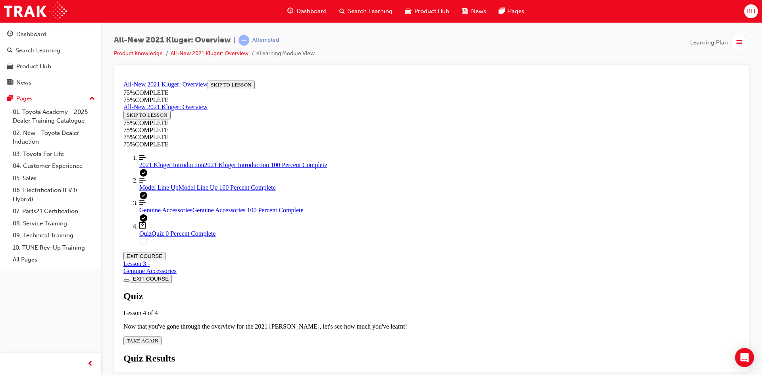
scroll to position [29, 0]
click at [158, 337] on span "TAKE AGAIN" at bounding box center [143, 340] width 32 height 6
click at [169, 168] on link "Align left Three vertical lines aligned to the left 2021 Kluger Introduction 20…" at bounding box center [439, 161] width 600 height 14
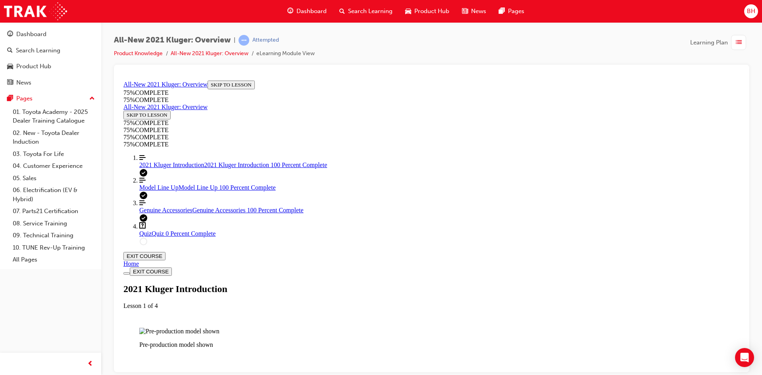
scroll to position [464, 0]
click at [175, 237] on div "Quiz Quiz 0 Percent Complete" at bounding box center [439, 233] width 600 height 7
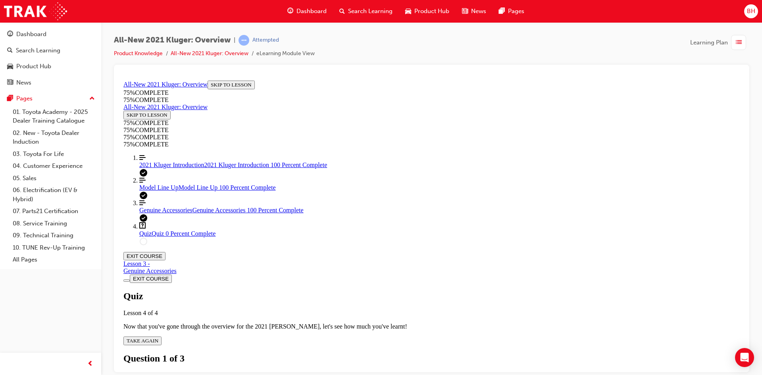
scroll to position [104, 0]
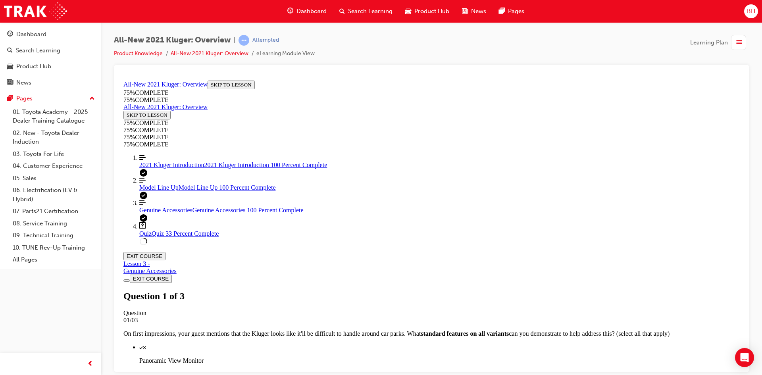
scroll to position [108, 0]
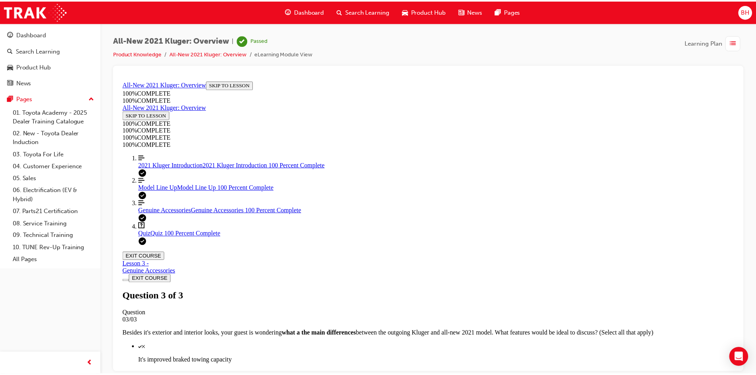
scroll to position [115, 0]
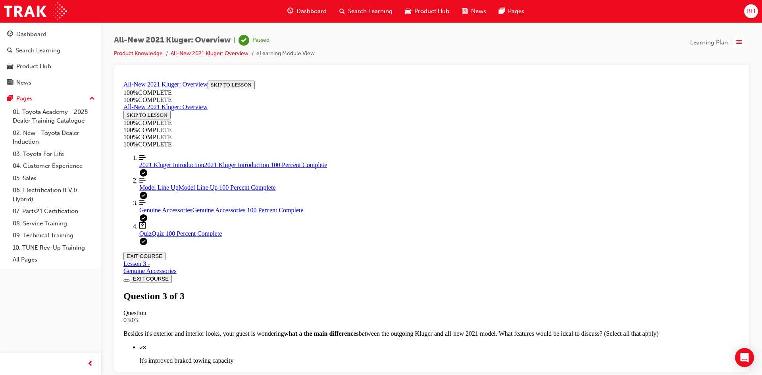
click at [315, 10] on span "Dashboard" at bounding box center [311, 11] width 30 height 9
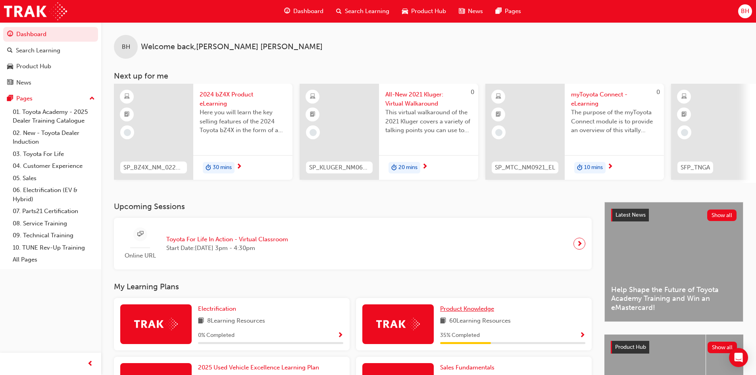
click at [476, 311] on span "Product Knowledge" at bounding box center [467, 308] width 54 height 7
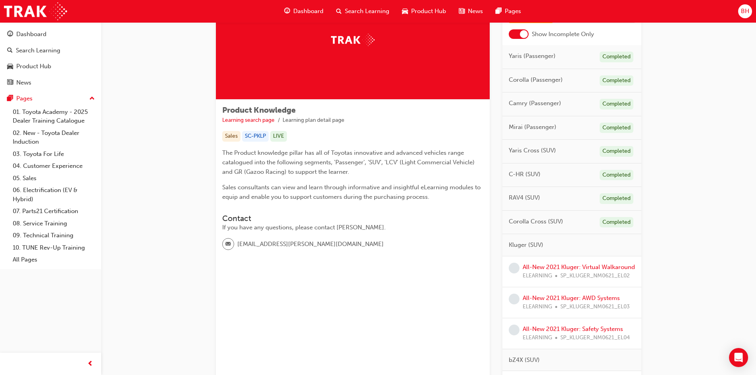
scroll to position [119, 0]
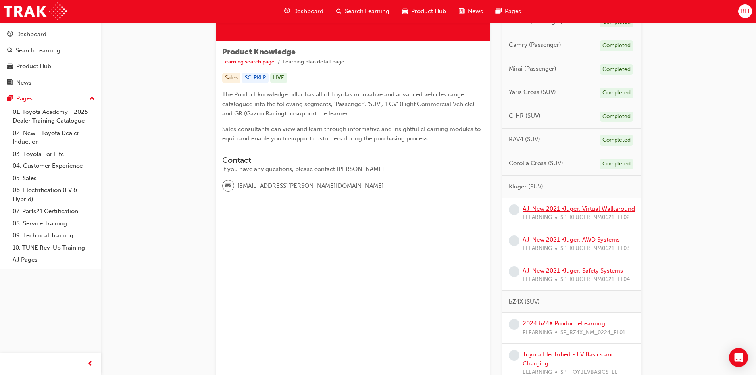
click at [573, 211] on link "All-New 2021 Kluger: Virtual Walkaround" at bounding box center [578, 208] width 112 height 7
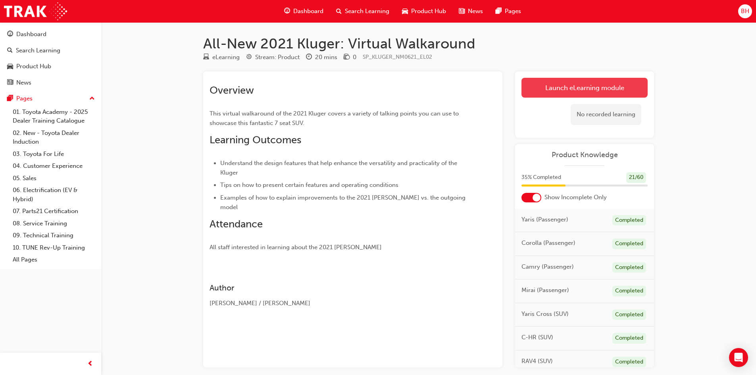
click at [560, 83] on link "Launch eLearning module" at bounding box center [584, 88] width 126 height 20
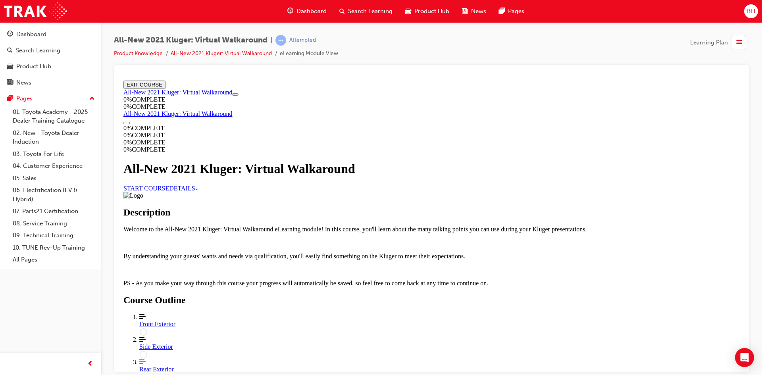
click at [169, 191] on link "START COURSE" at bounding box center [146, 187] width 46 height 7
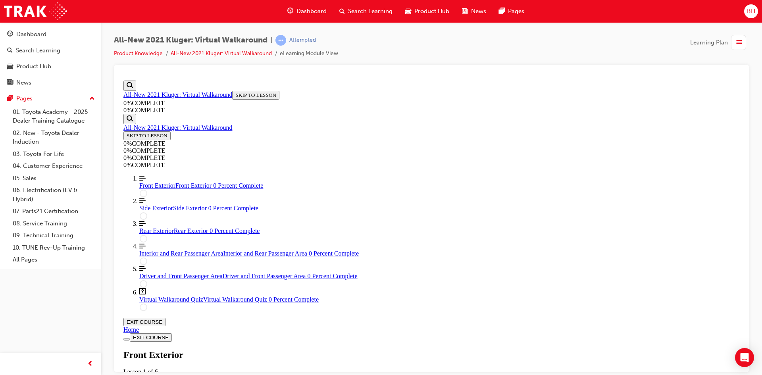
scroll to position [107, 0]
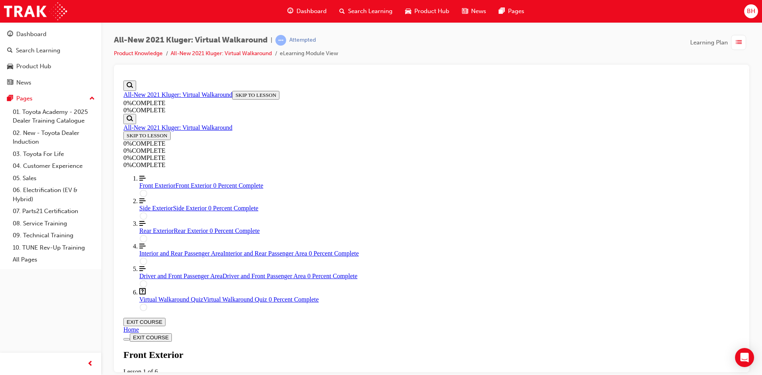
drag, startPoint x: 551, startPoint y: 197, endPoint x: 548, endPoint y: 202, distance: 6.6
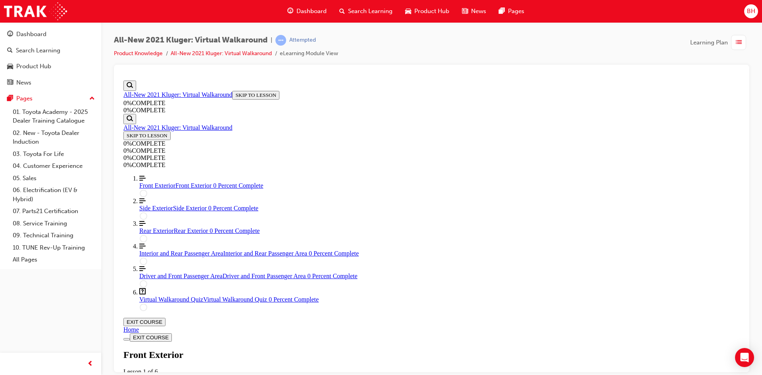
drag, startPoint x: 418, startPoint y: 278, endPoint x: 429, endPoint y: 240, distance: 39.3
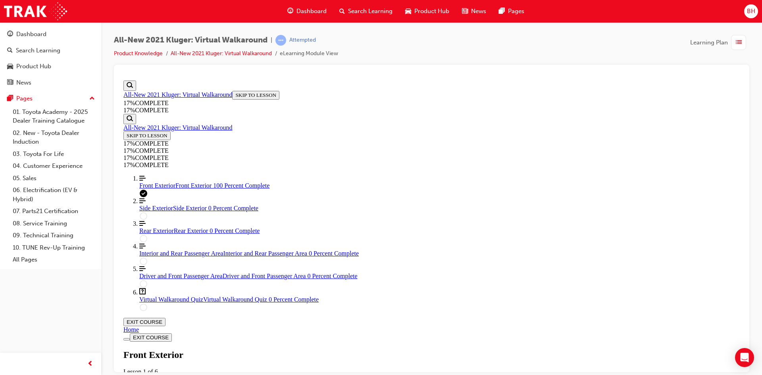
scroll to position [401, 0]
drag, startPoint x: 433, startPoint y: 227, endPoint x: 440, endPoint y: 229, distance: 7.5
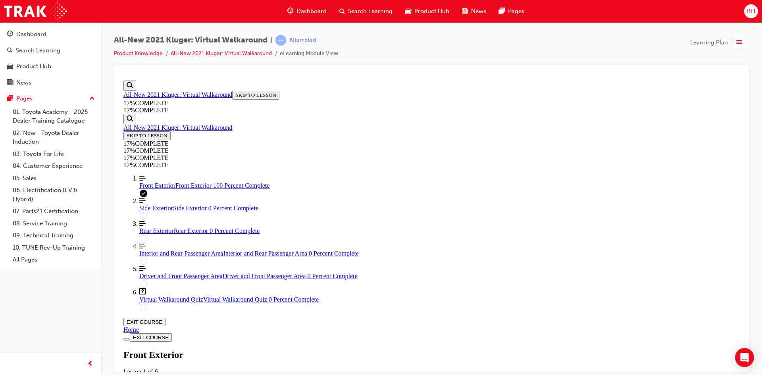
scroll to position [553, 0]
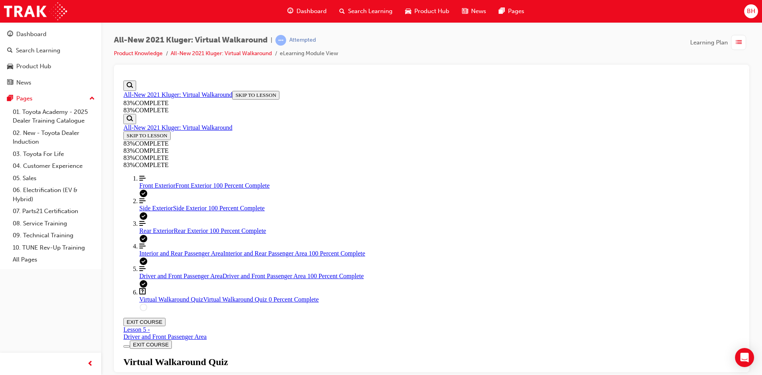
scroll to position [108, 0]
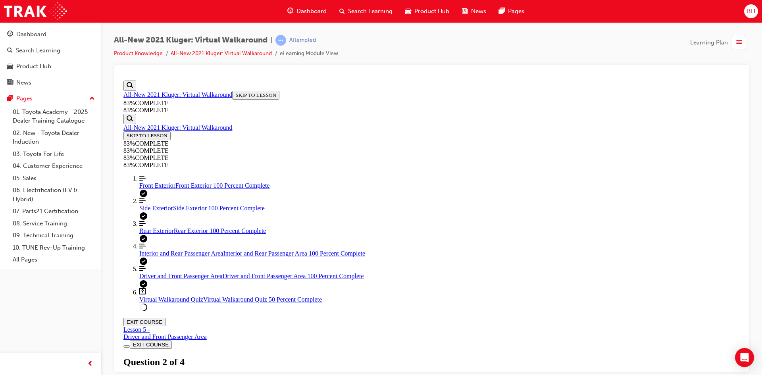
scroll to position [29, 0]
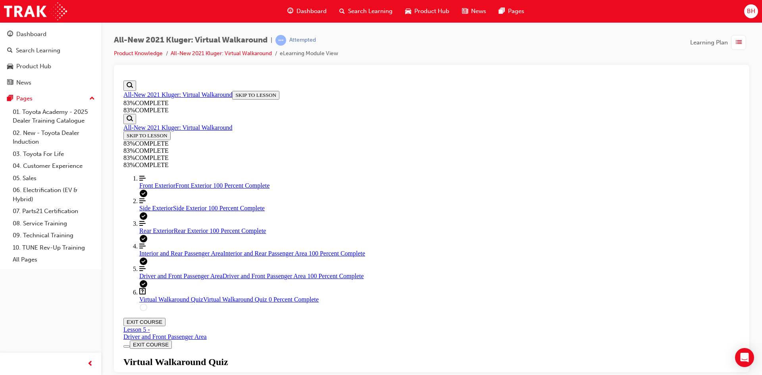
scroll to position [29, 0]
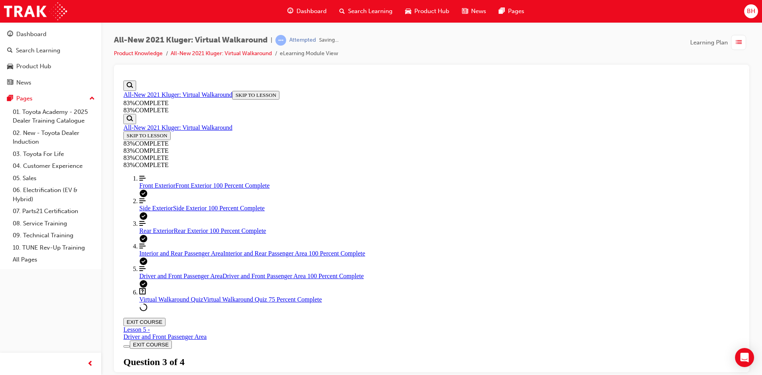
scroll to position [29, 0]
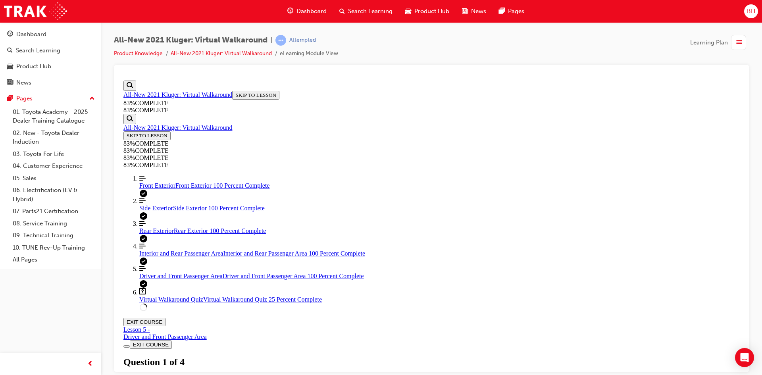
scroll to position [40, 0]
drag, startPoint x: 470, startPoint y: 328, endPoint x: 461, endPoint y: 333, distance: 10.5
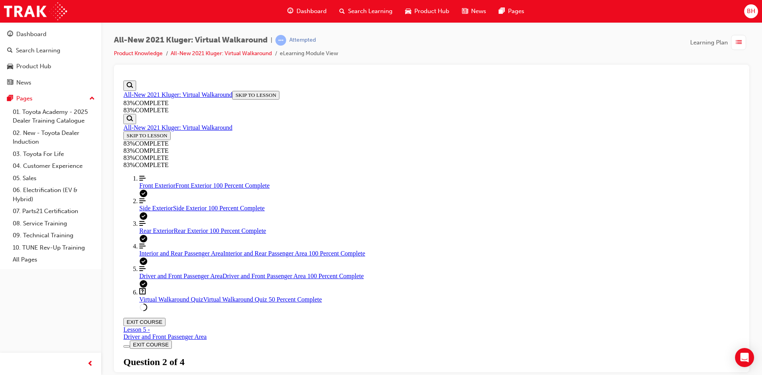
scroll to position [108, 0]
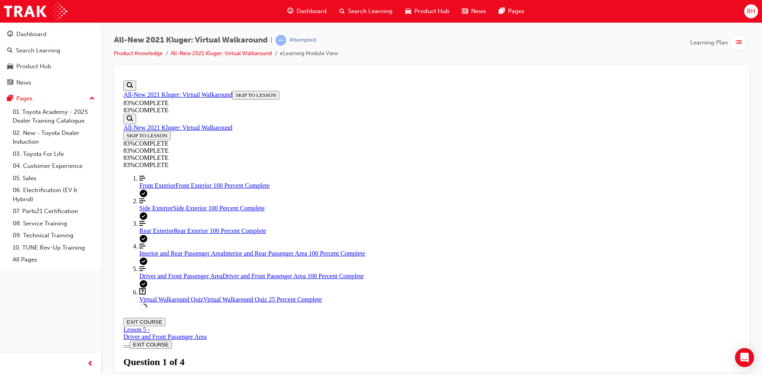
scroll to position [82, 0]
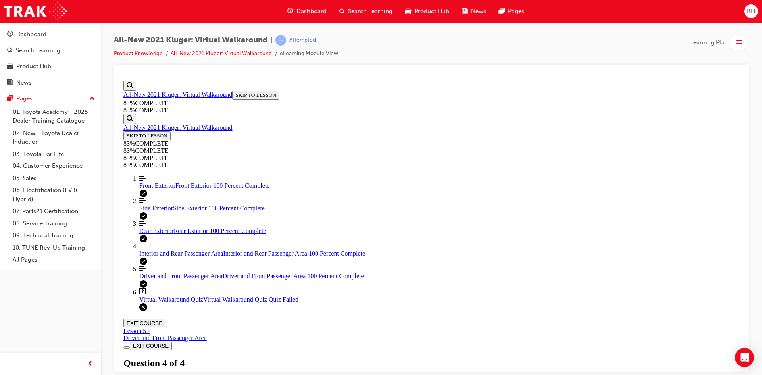
scroll to position [115, 0]
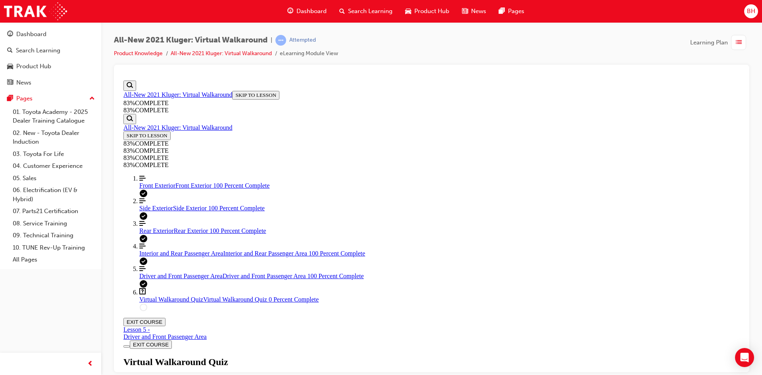
scroll to position [82, 0]
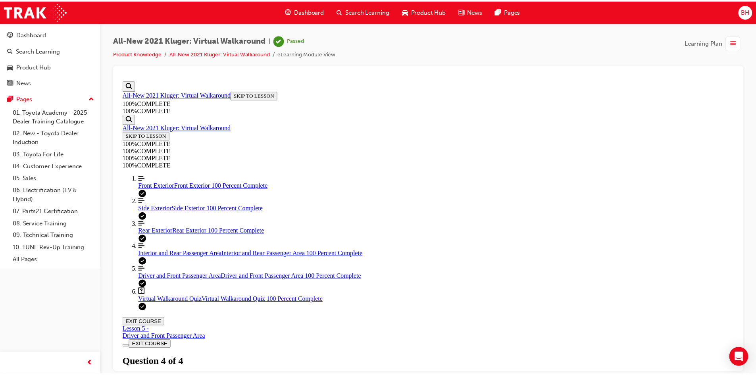
scroll to position [115, 0]
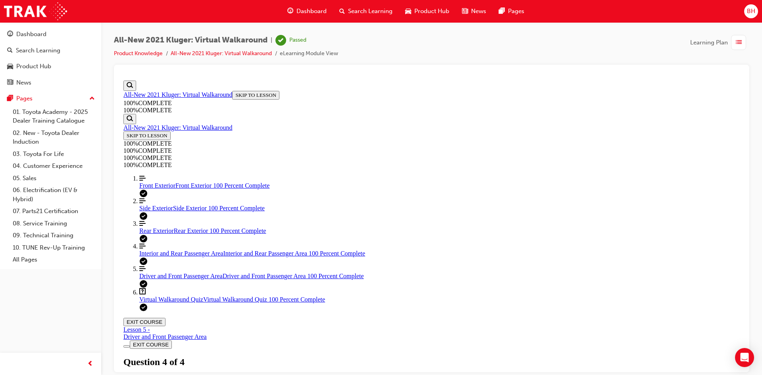
click at [299, 8] on span "Dashboard" at bounding box center [311, 11] width 30 height 9
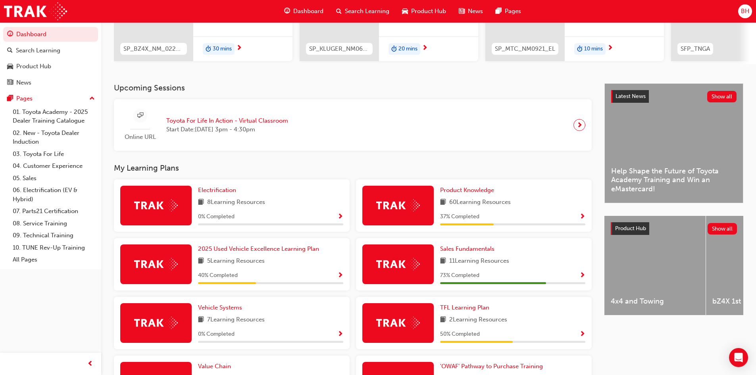
scroll to position [119, 0]
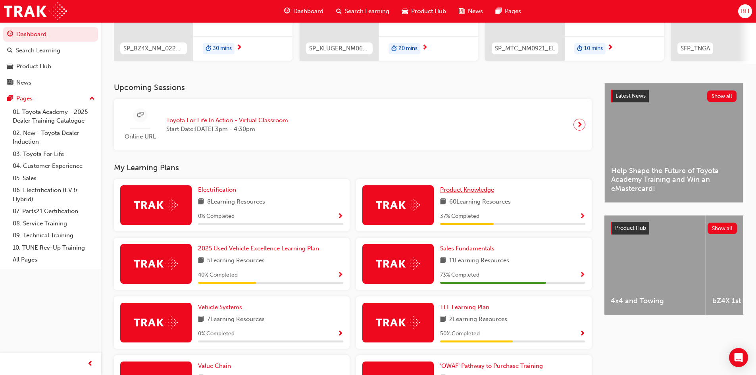
click at [443, 192] on span "Product Knowledge" at bounding box center [467, 189] width 54 height 7
